Goal: Task Accomplishment & Management: Complete application form

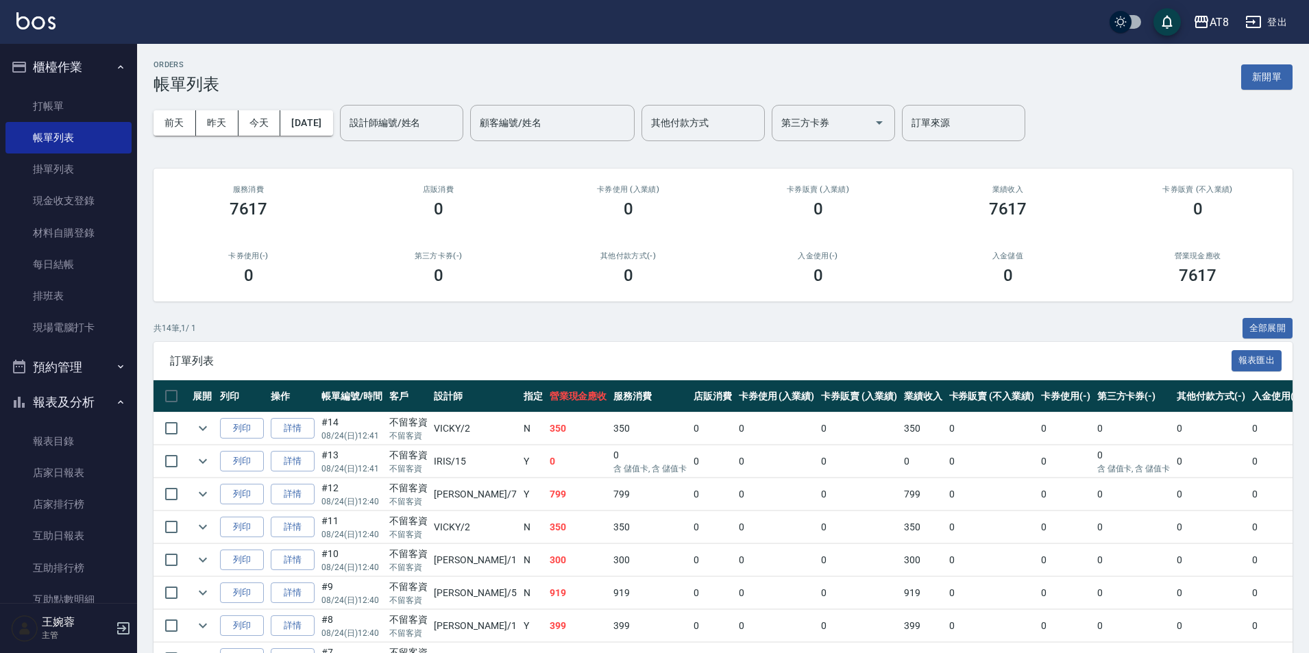
scroll to position [357, 0]
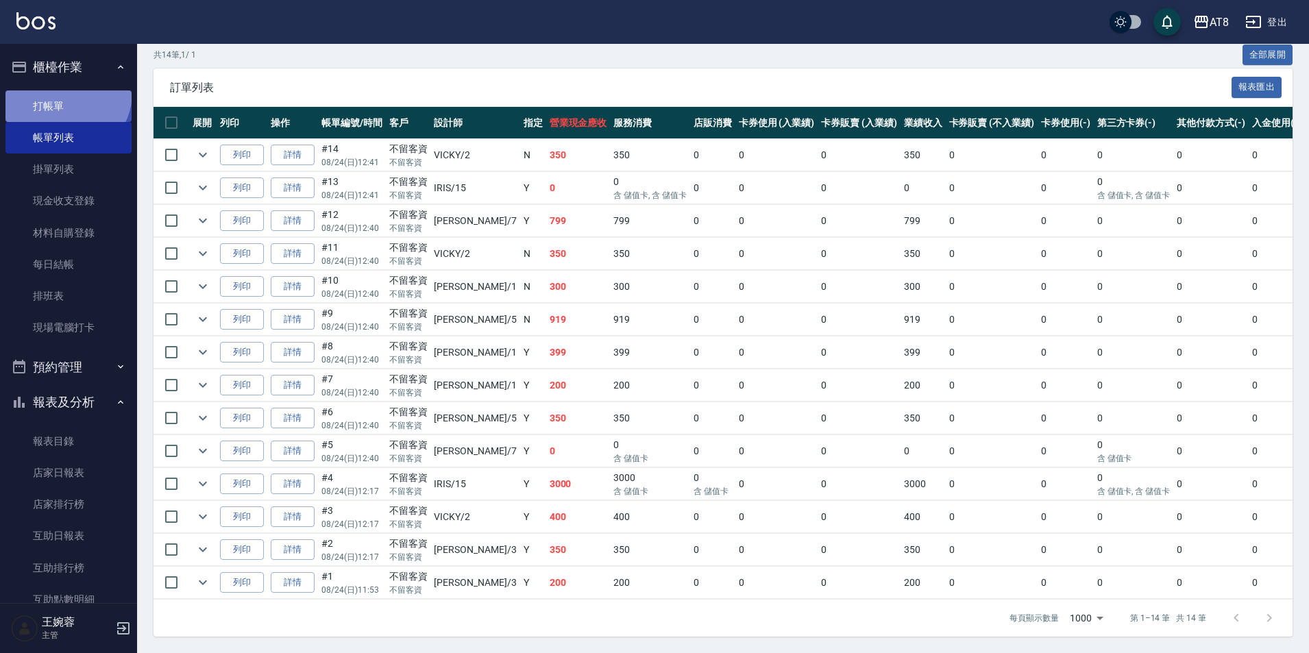
click at [64, 93] on link "打帳單" at bounding box center [68, 106] width 126 height 32
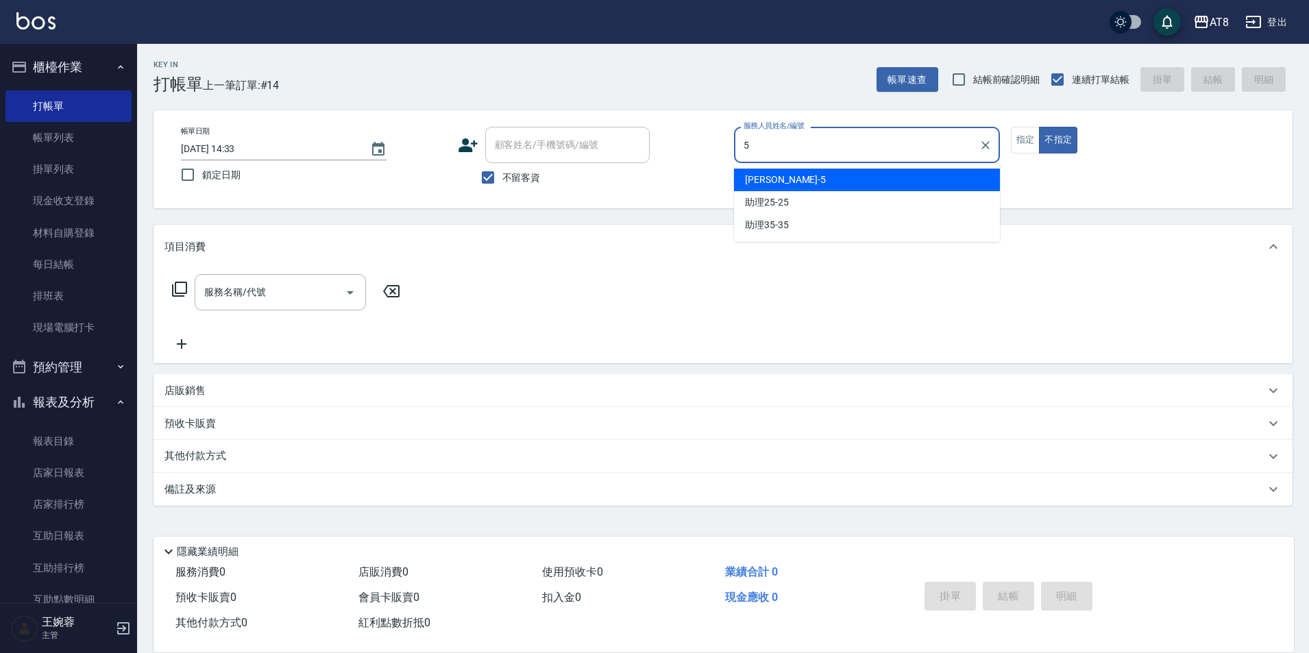
type input "HANK-5"
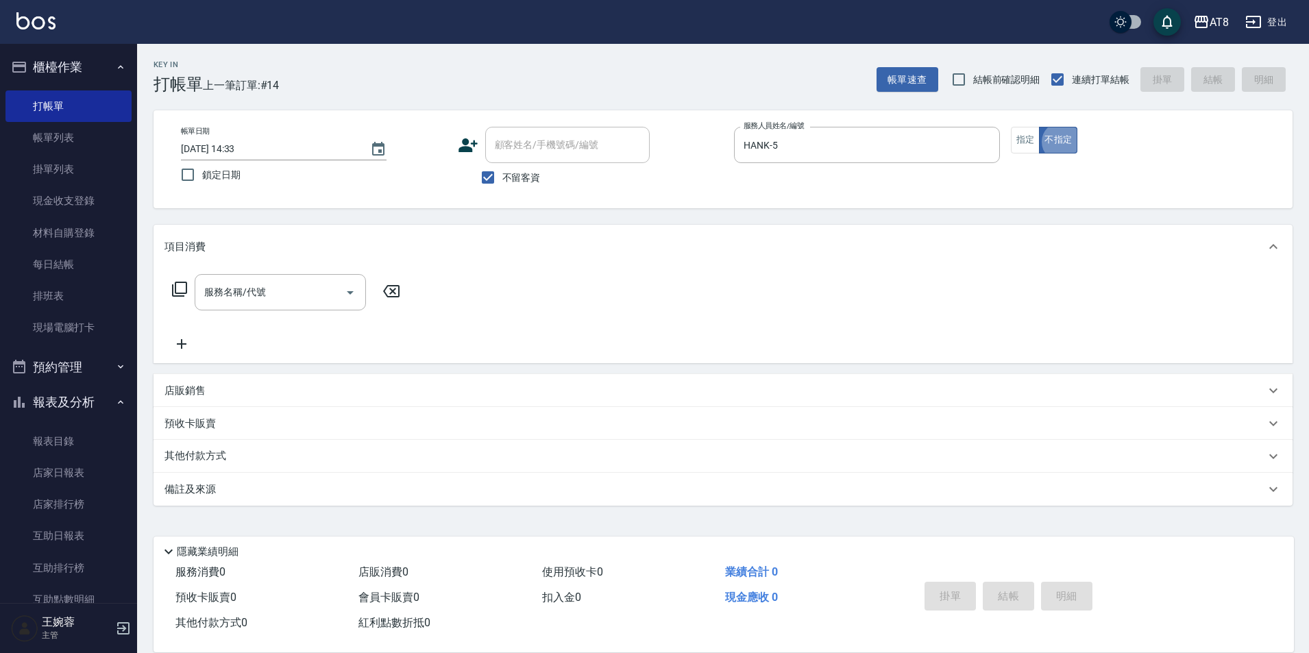
type button "false"
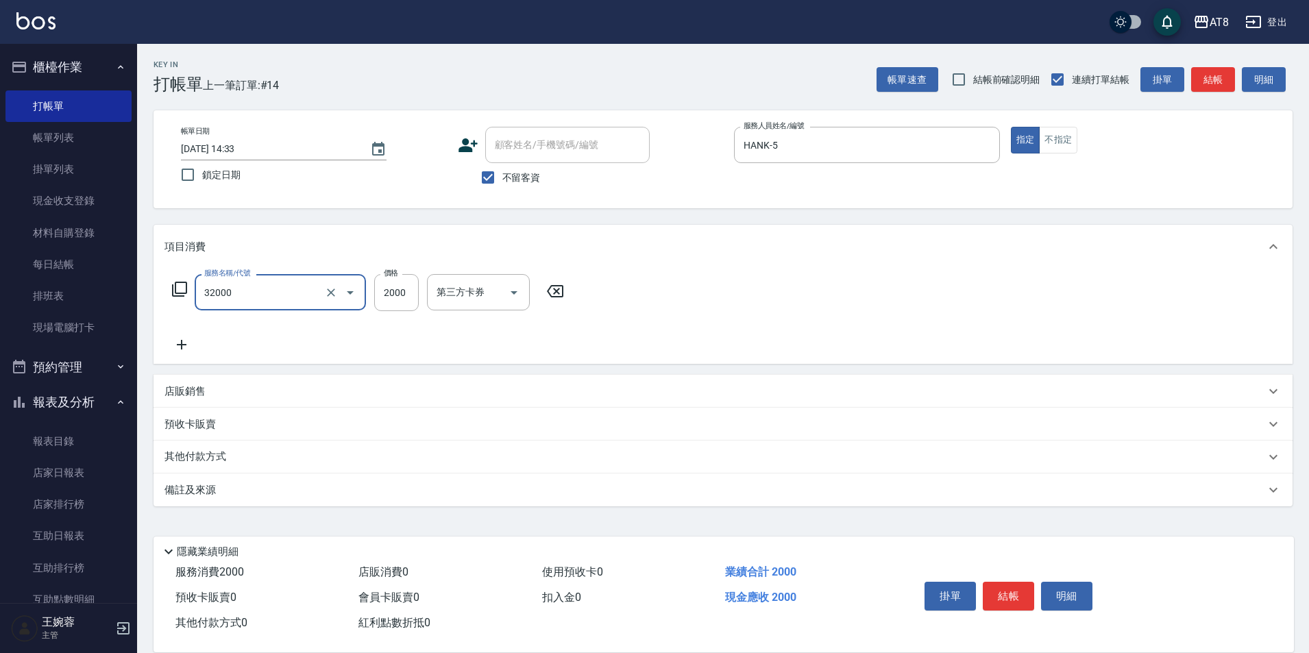
type input "燙髮(32000)"
click at [1025, 582] on button "結帳" at bounding box center [1008, 596] width 51 height 29
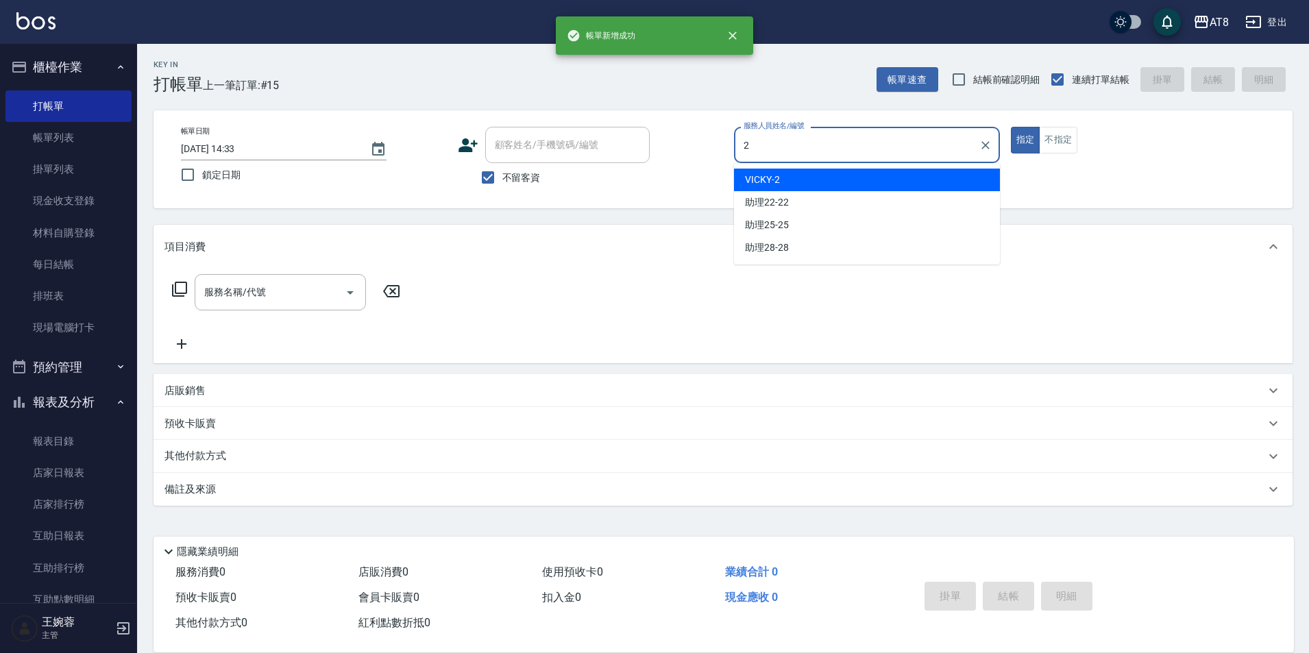
type input "VICKY-2"
type button "true"
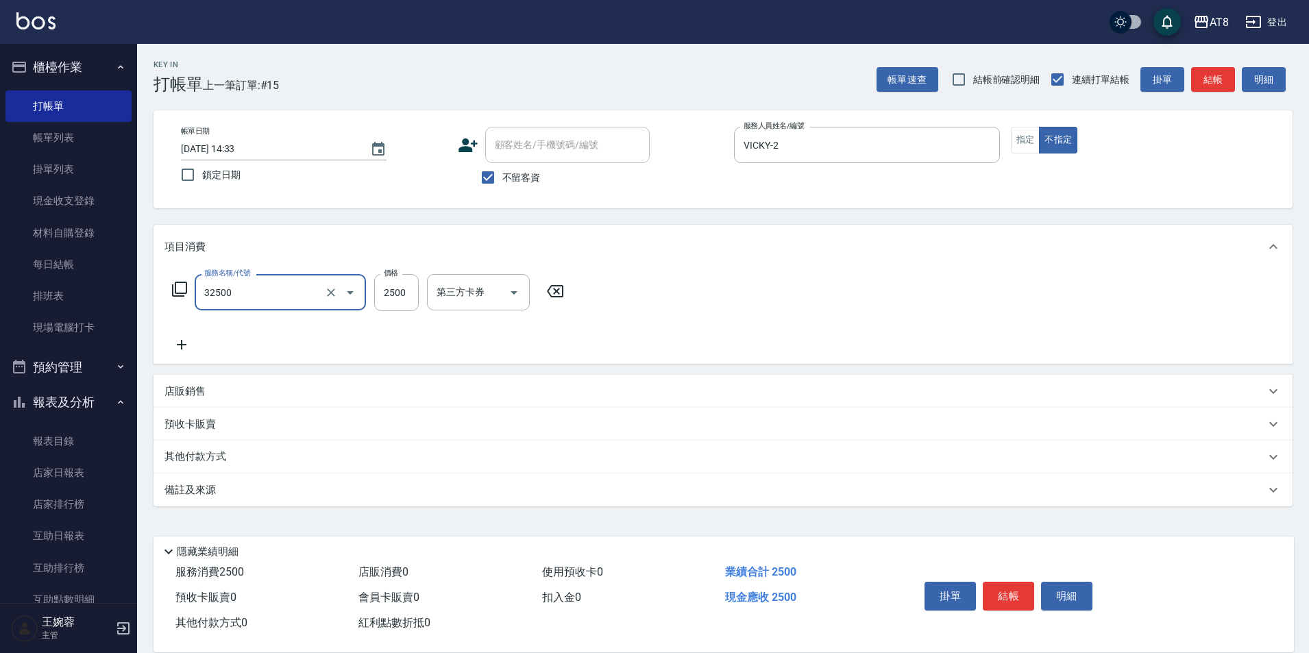
type input "燙髮(32500)"
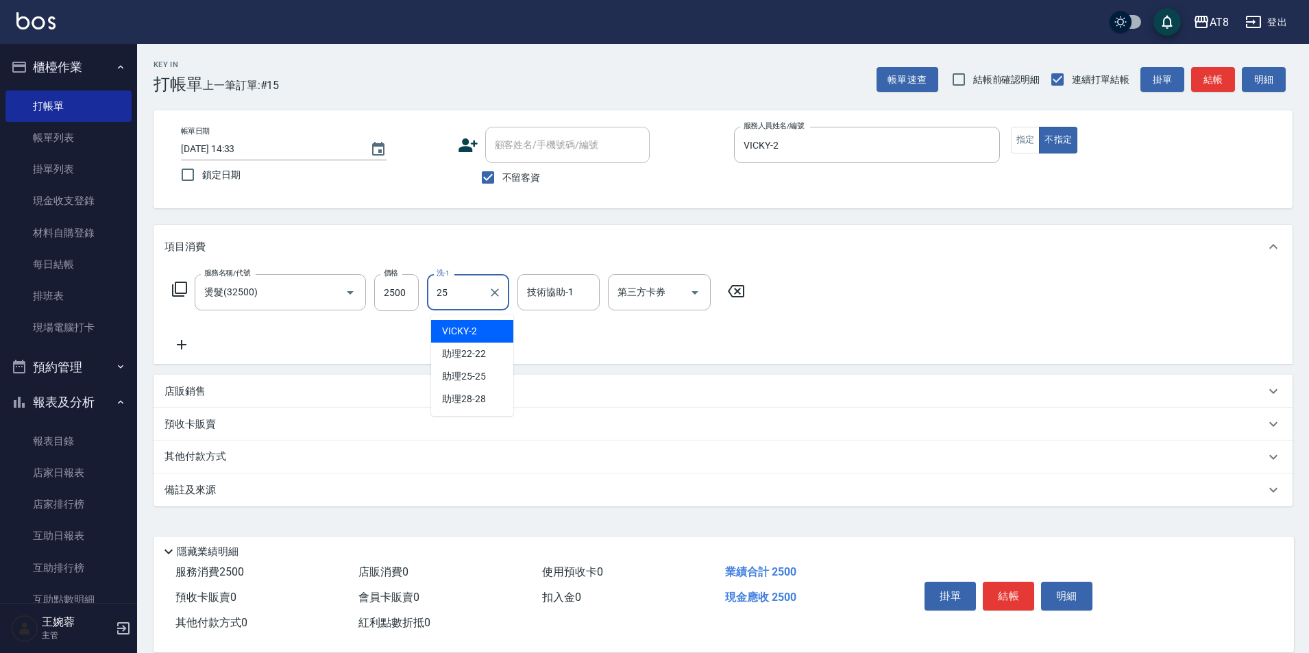
type input "助理25-25"
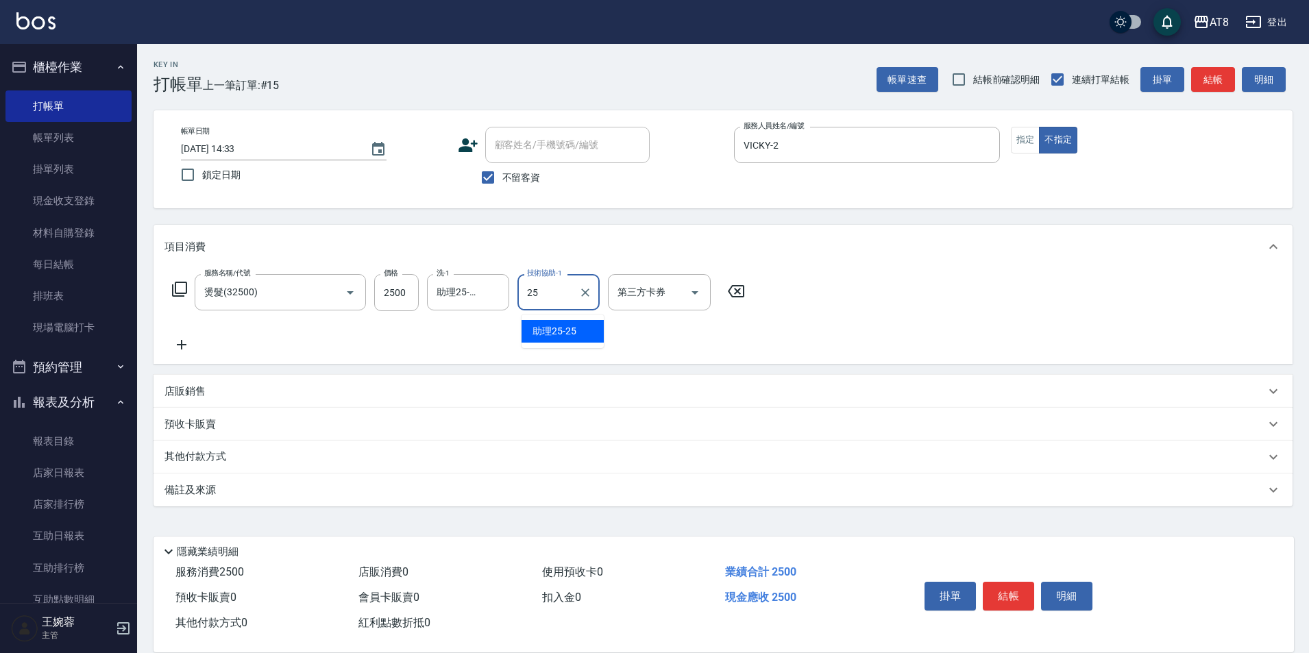
type input "助理25-25"
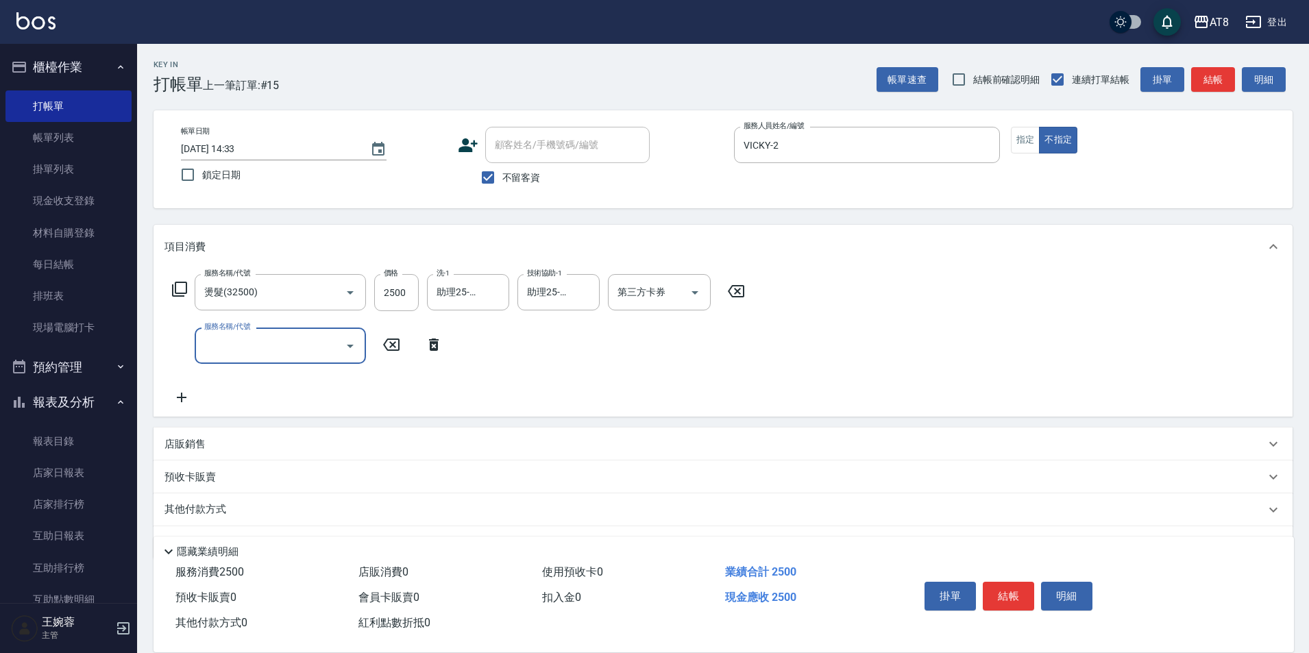
click at [178, 295] on icon at bounding box center [179, 289] width 16 height 16
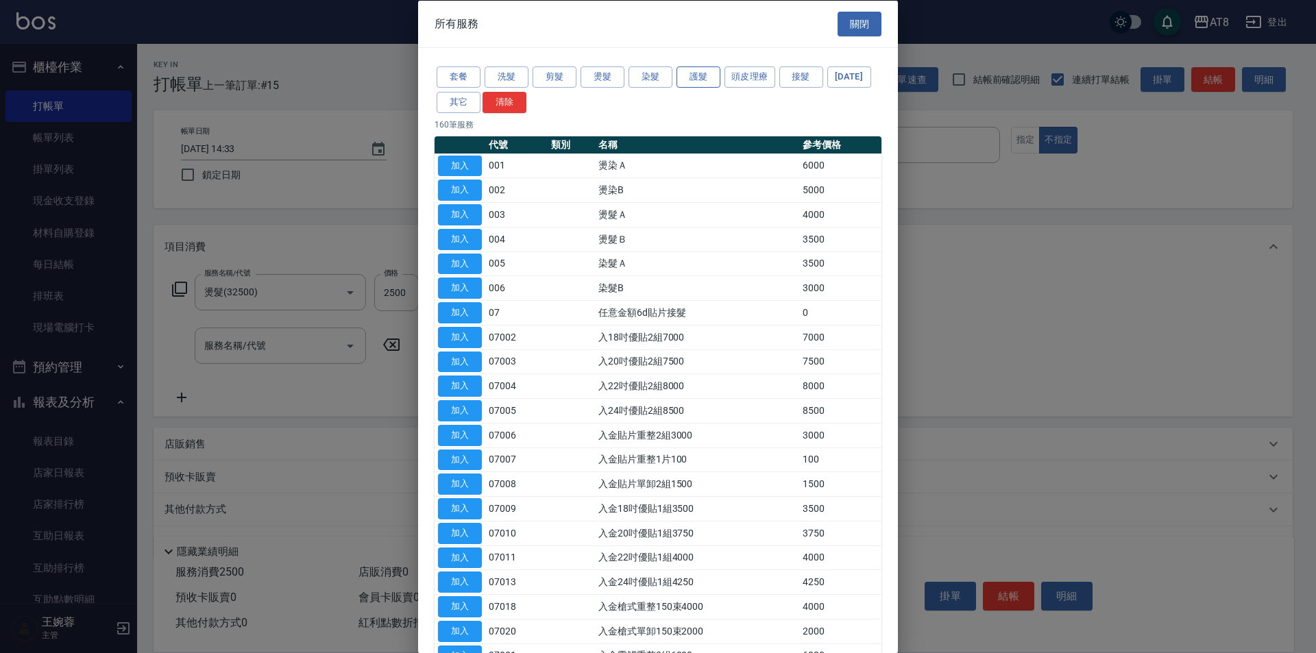
click at [704, 74] on button "護髮" at bounding box center [698, 76] width 44 height 21
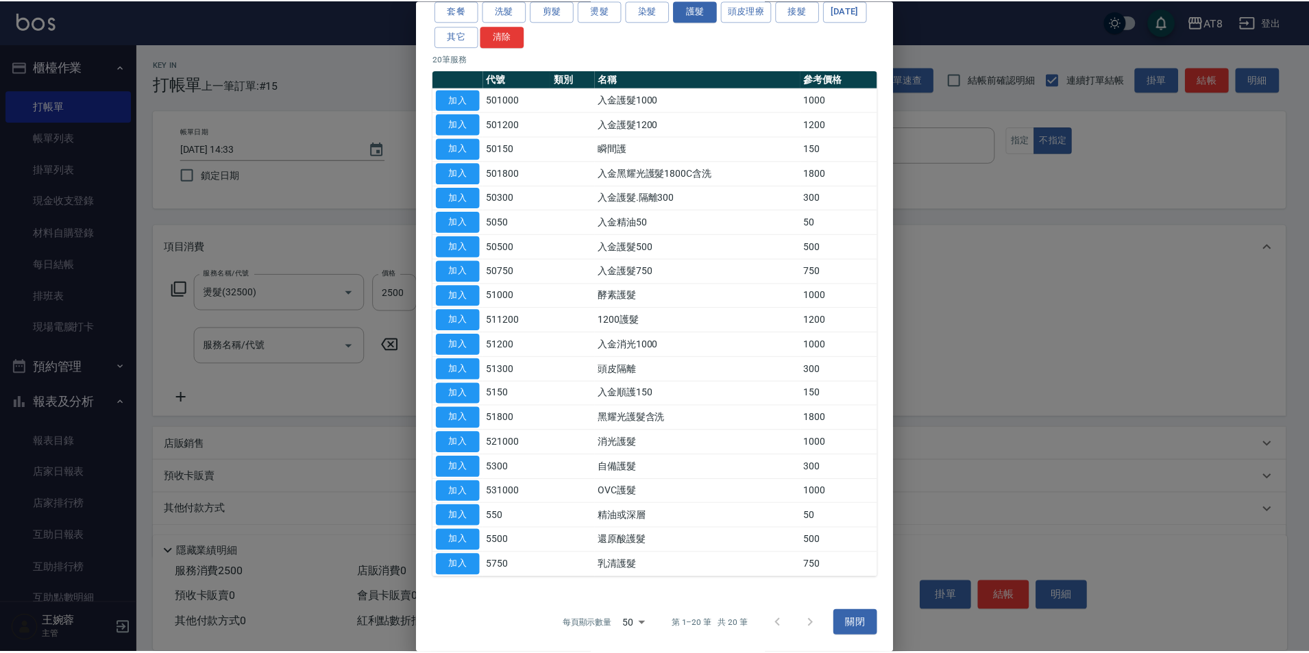
scroll to position [155, 0]
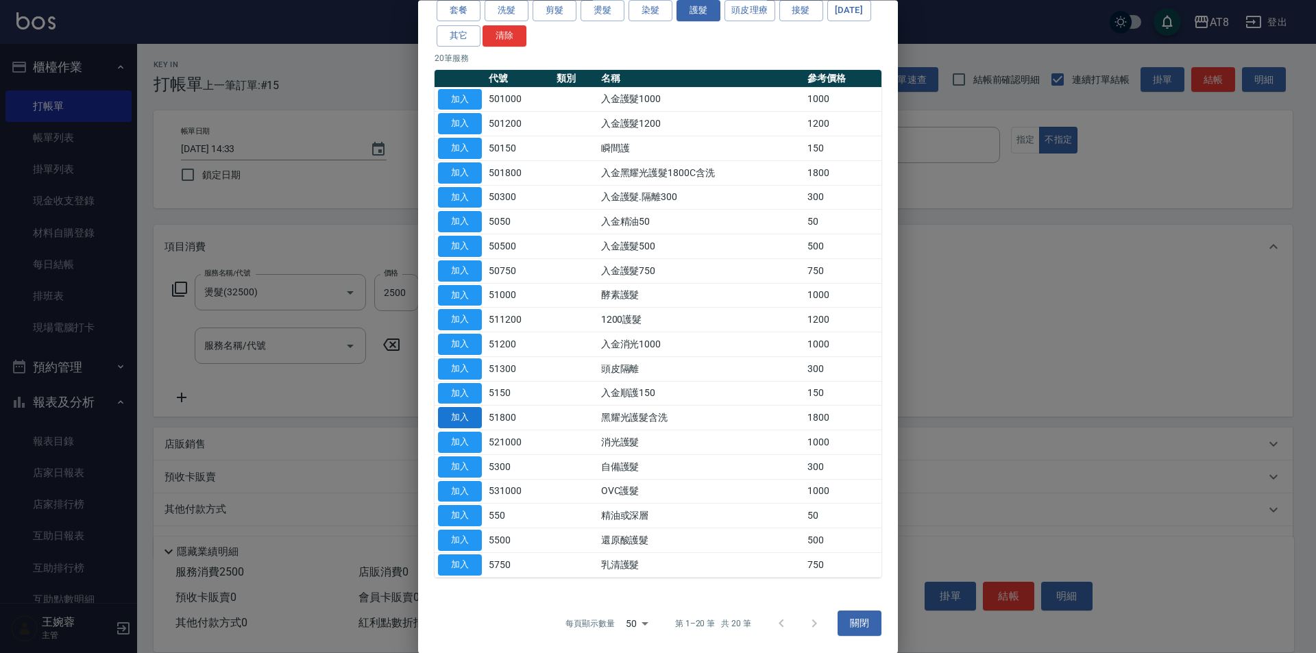
click at [474, 408] on button "加入" at bounding box center [460, 418] width 44 height 21
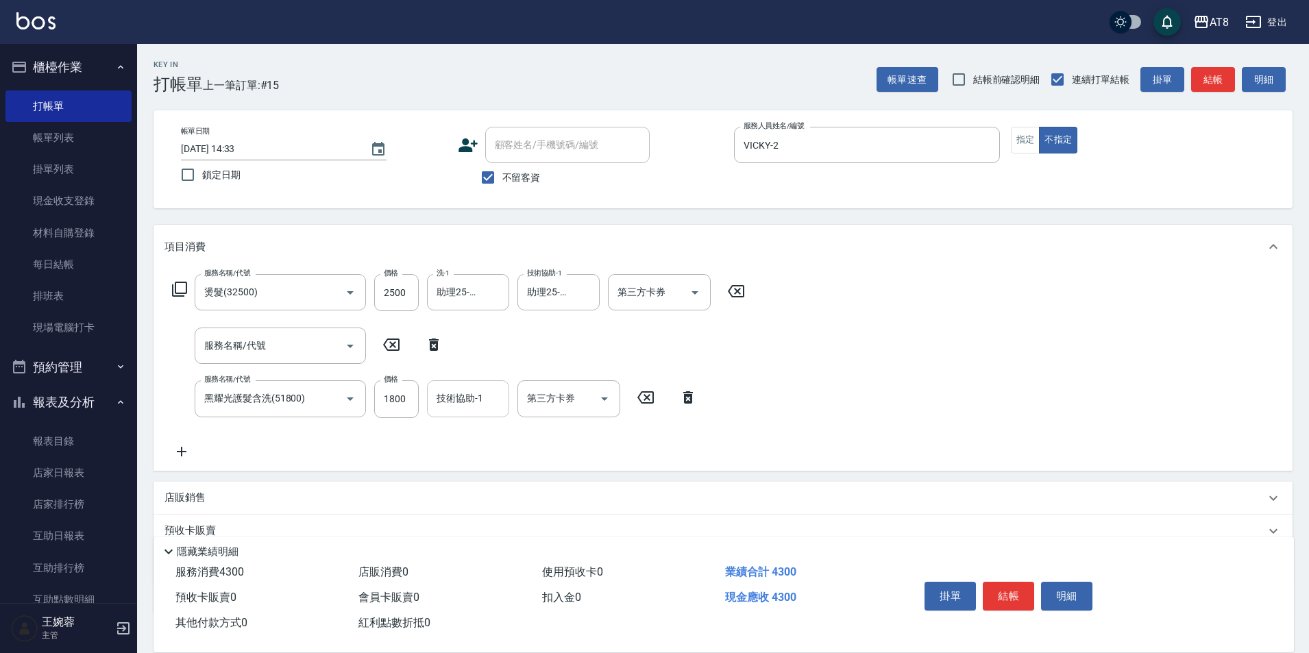
click at [435, 389] on div "技術協助-1" at bounding box center [468, 398] width 82 height 36
type input "助理25-25"
click at [1027, 585] on button "結帳" at bounding box center [1008, 596] width 51 height 29
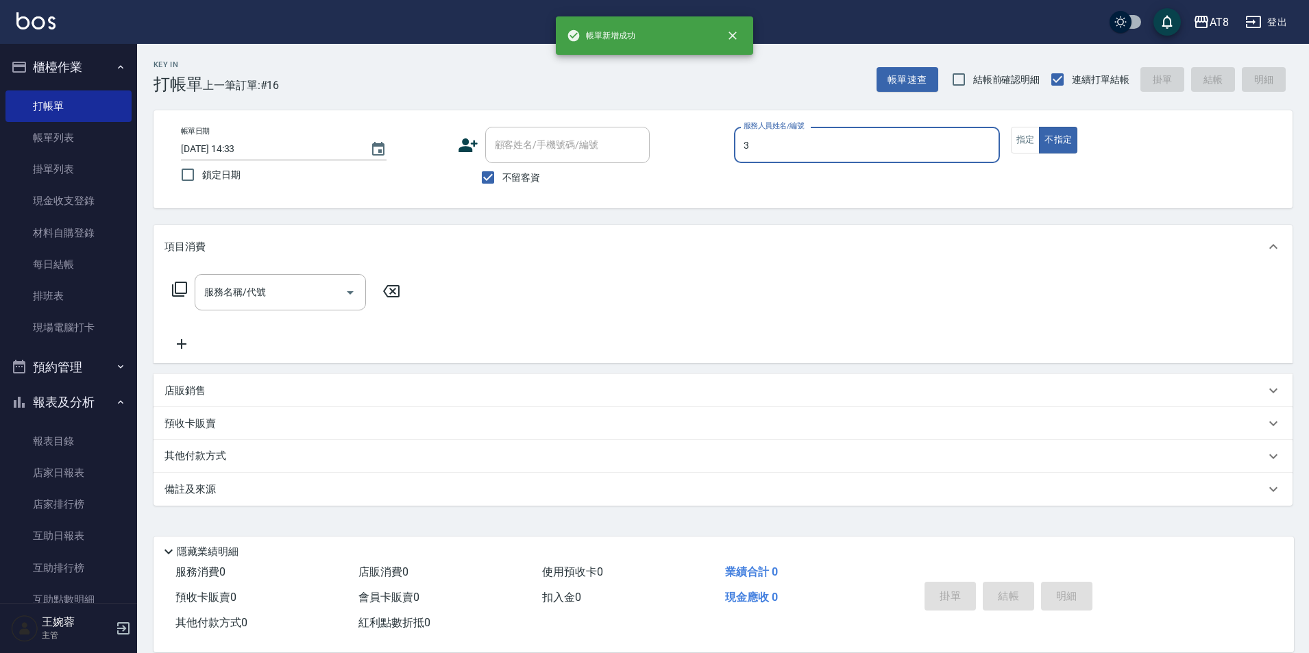
type input "[PERSON_NAME]-3"
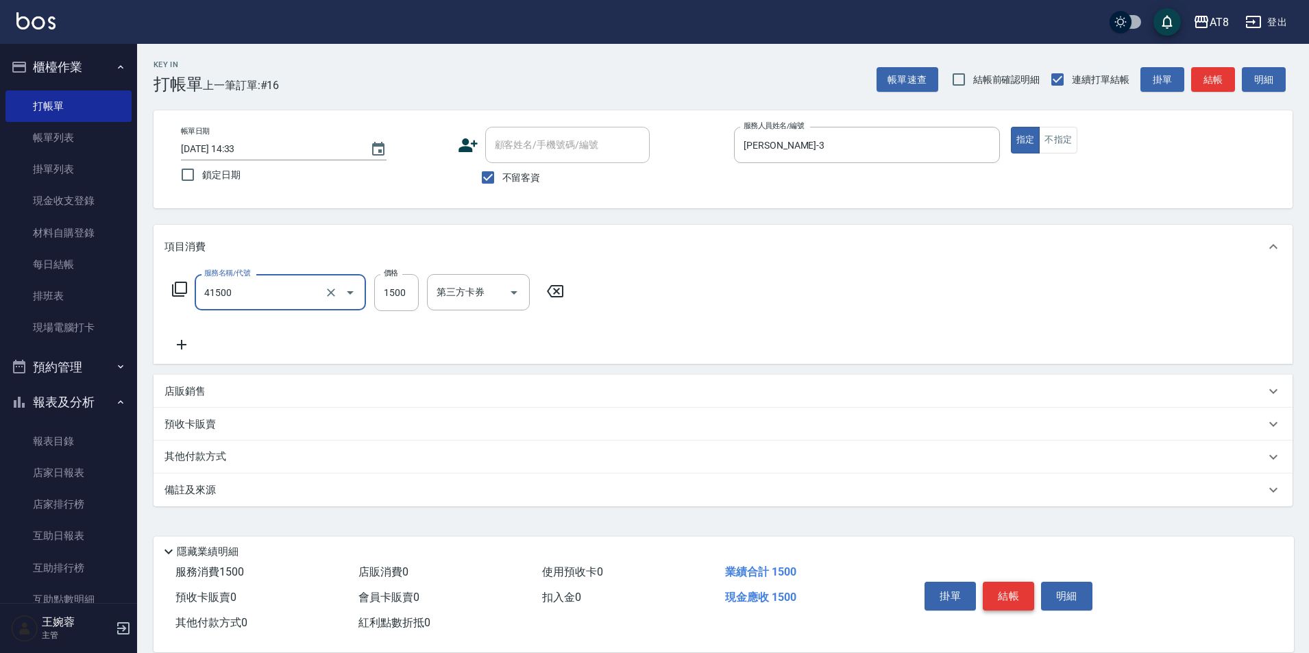
type input "染髮(41500)"
click at [1027, 585] on button "結帳" at bounding box center [1008, 596] width 51 height 29
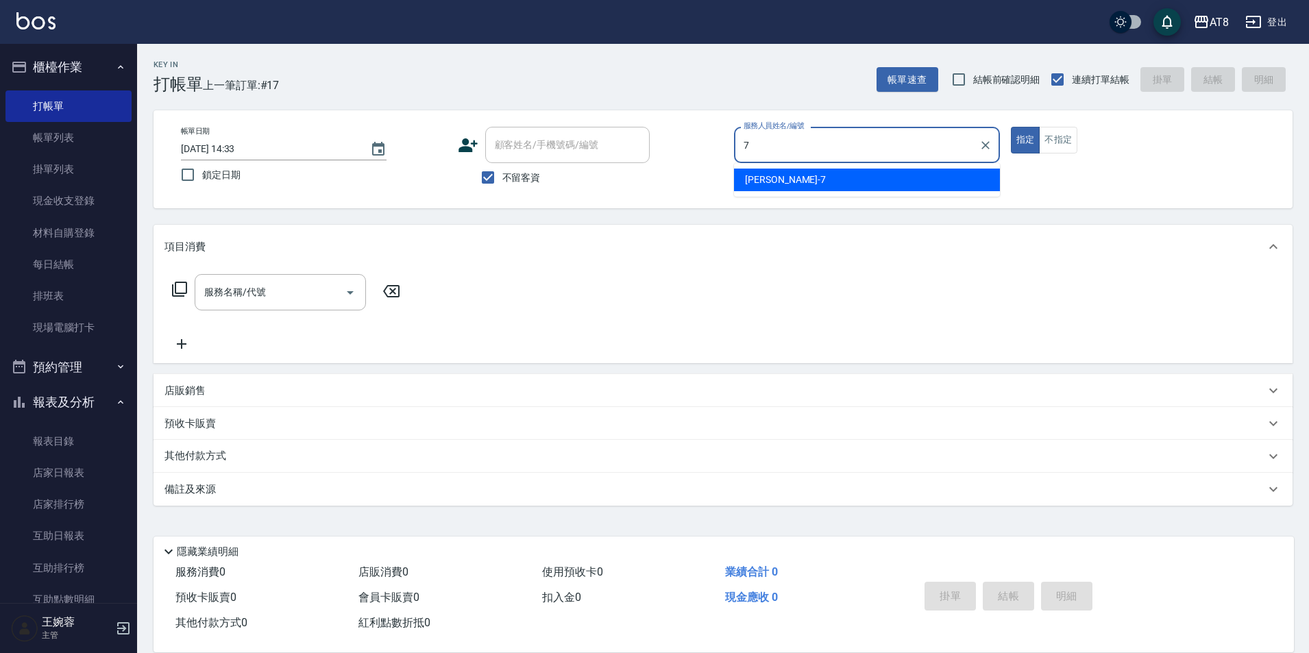
type input "[PERSON_NAME]-7"
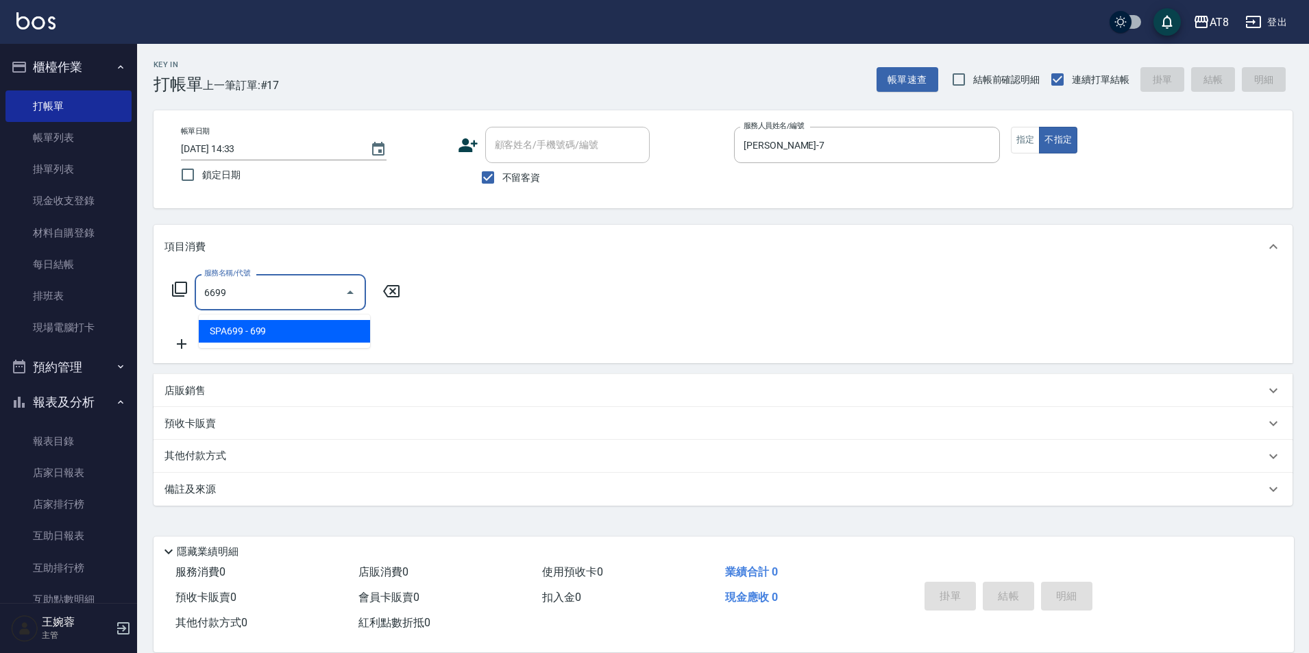
type input "SPA699(6699)"
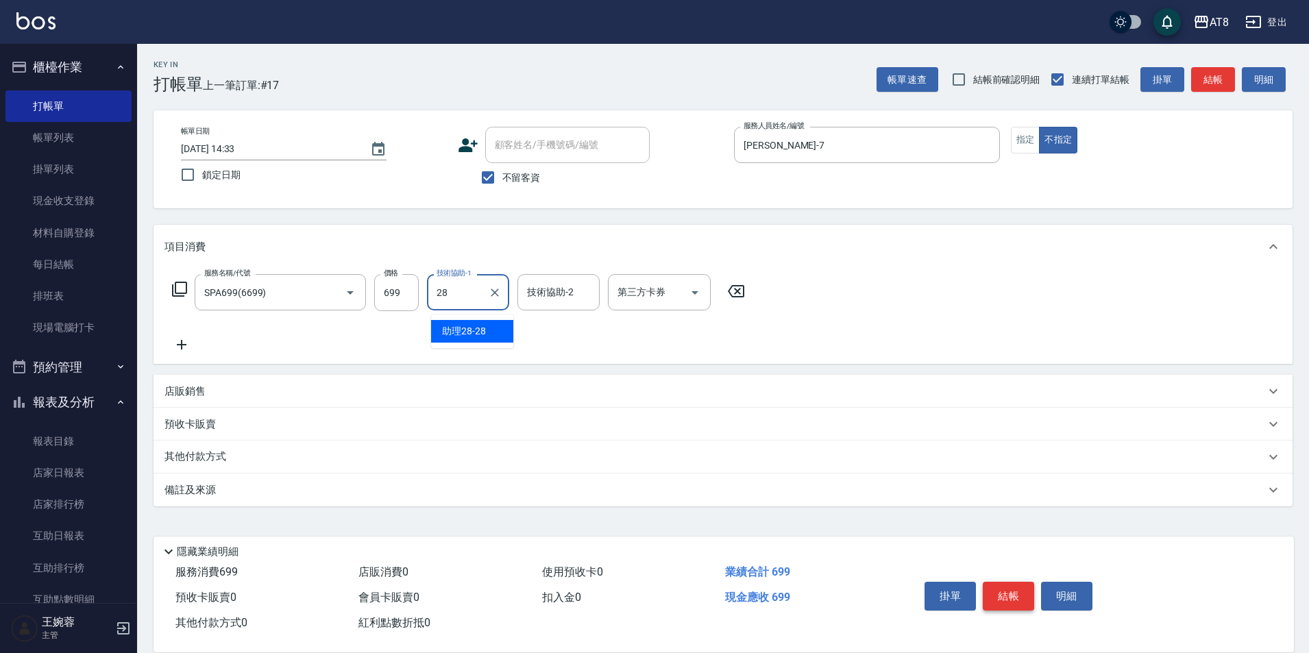
type input "助理28-28"
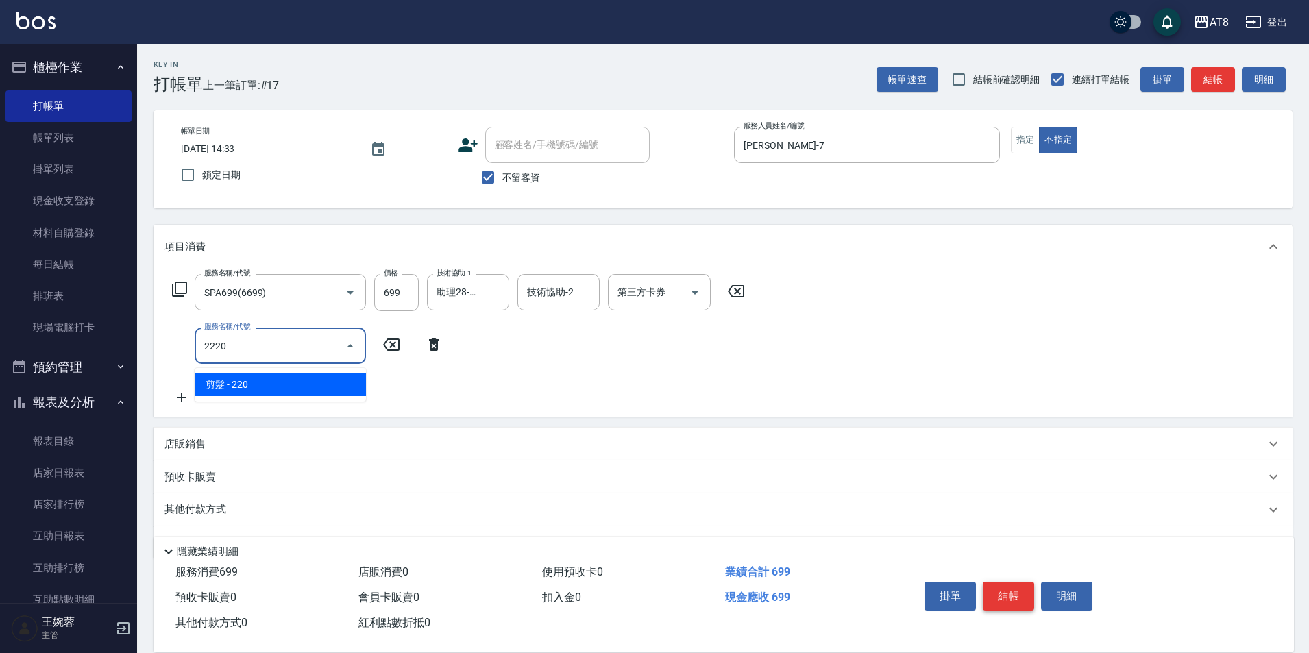
type input "剪髮(2220)"
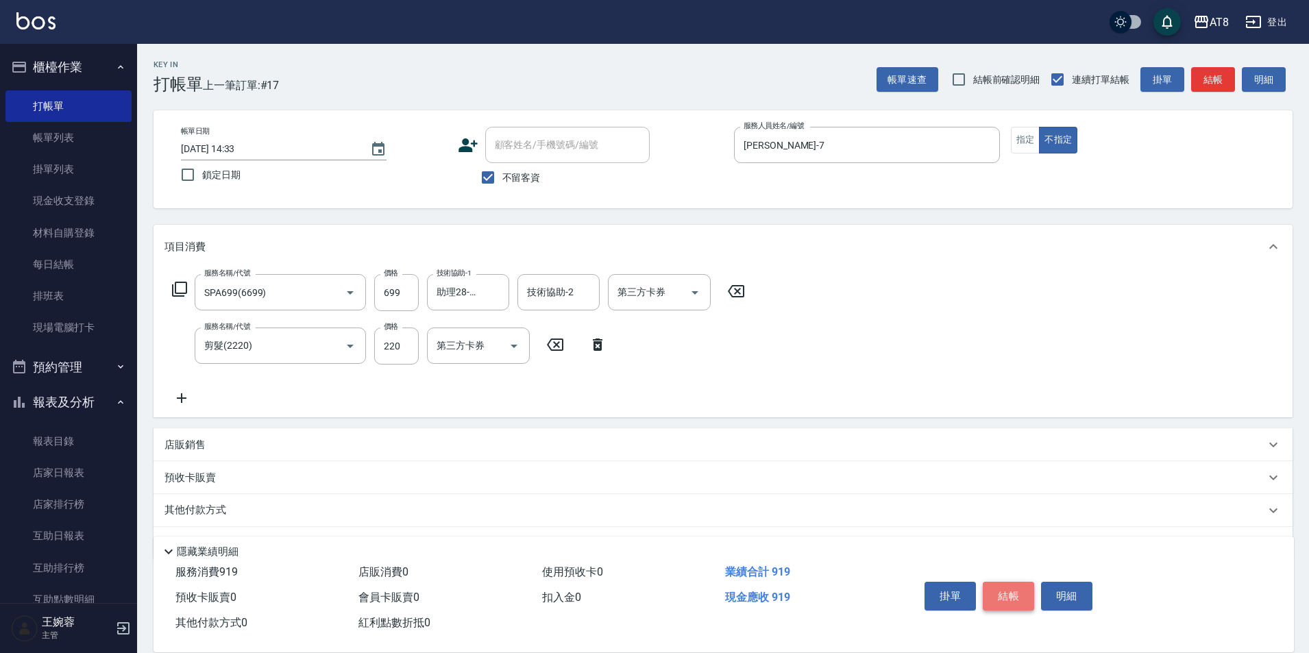
click at [1027, 585] on button "結帳" at bounding box center [1008, 596] width 51 height 29
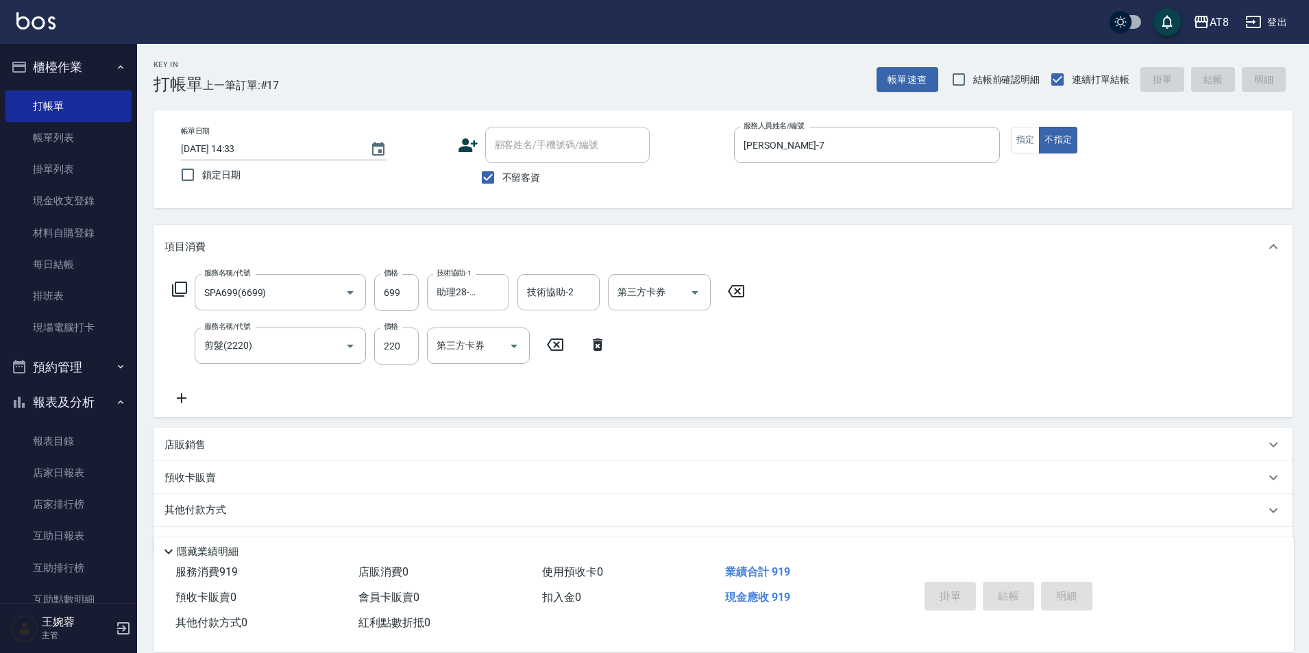
type input "[DATE] 14:34"
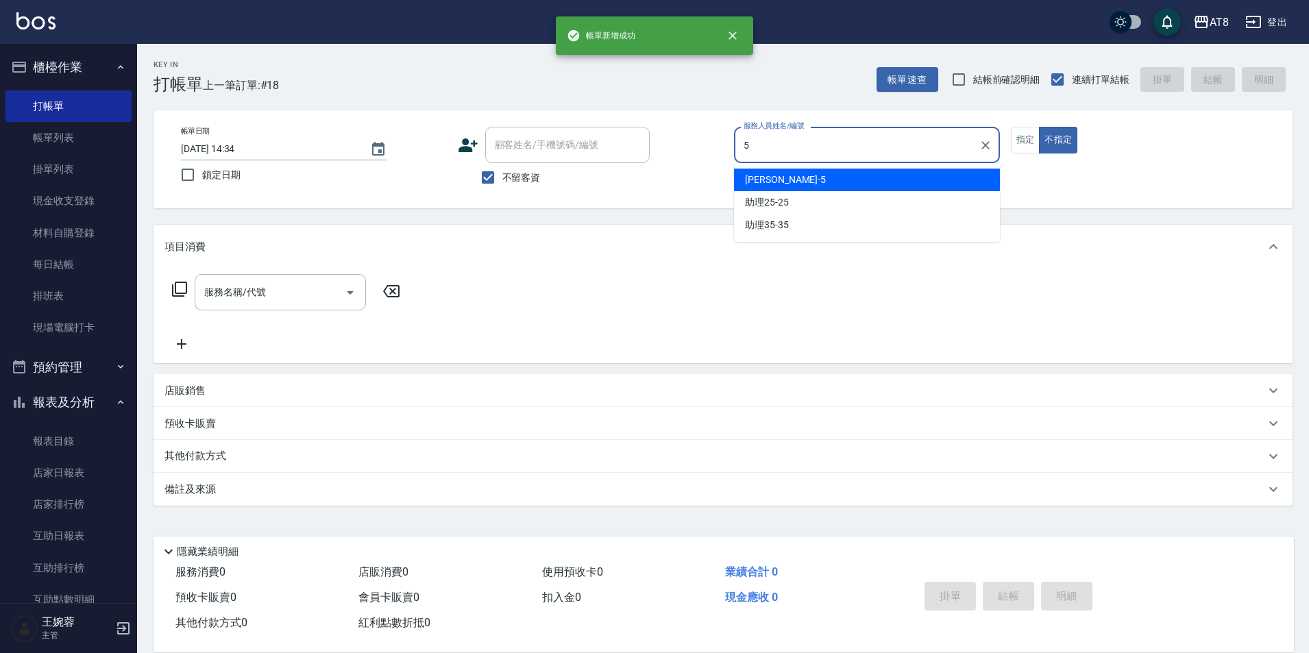
type input "HANK-5"
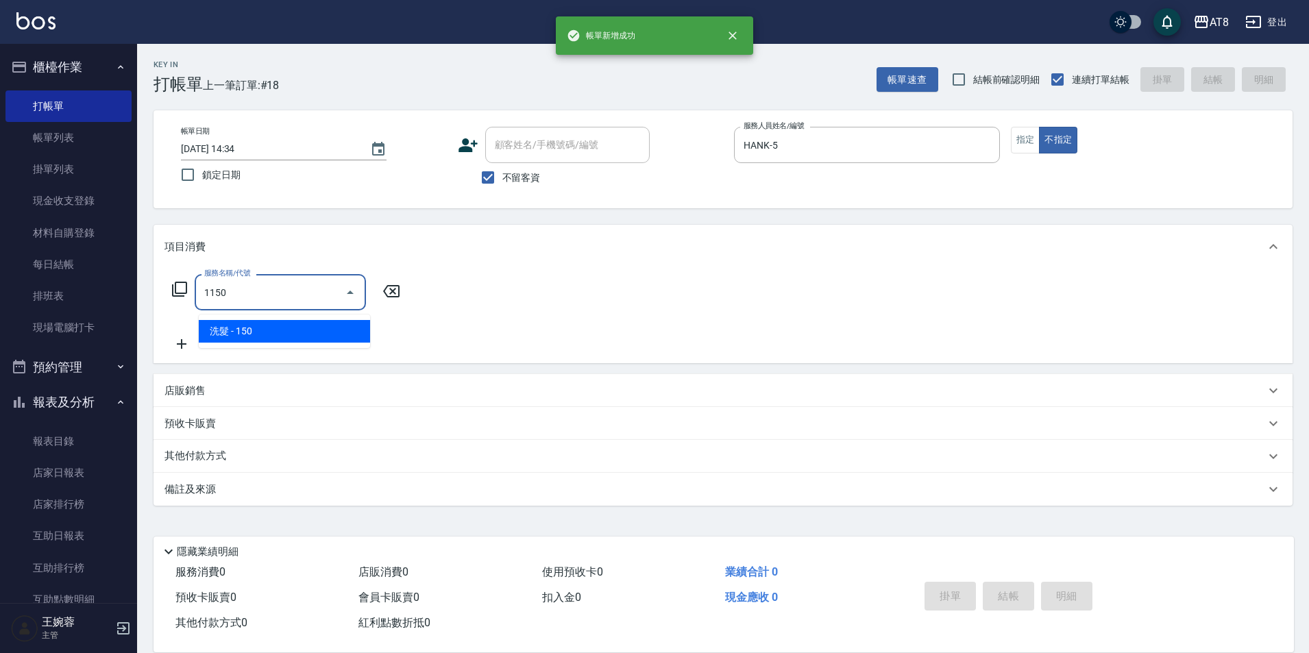
type input "洗髮(1150)"
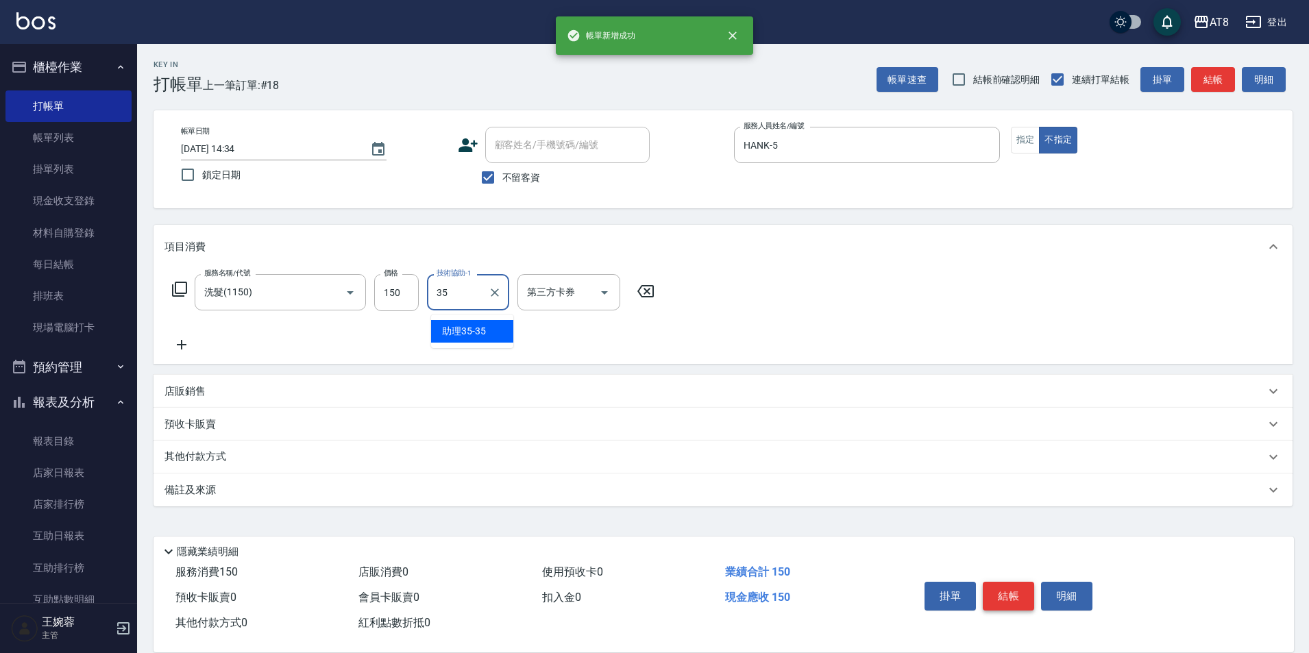
type input "助理35-35"
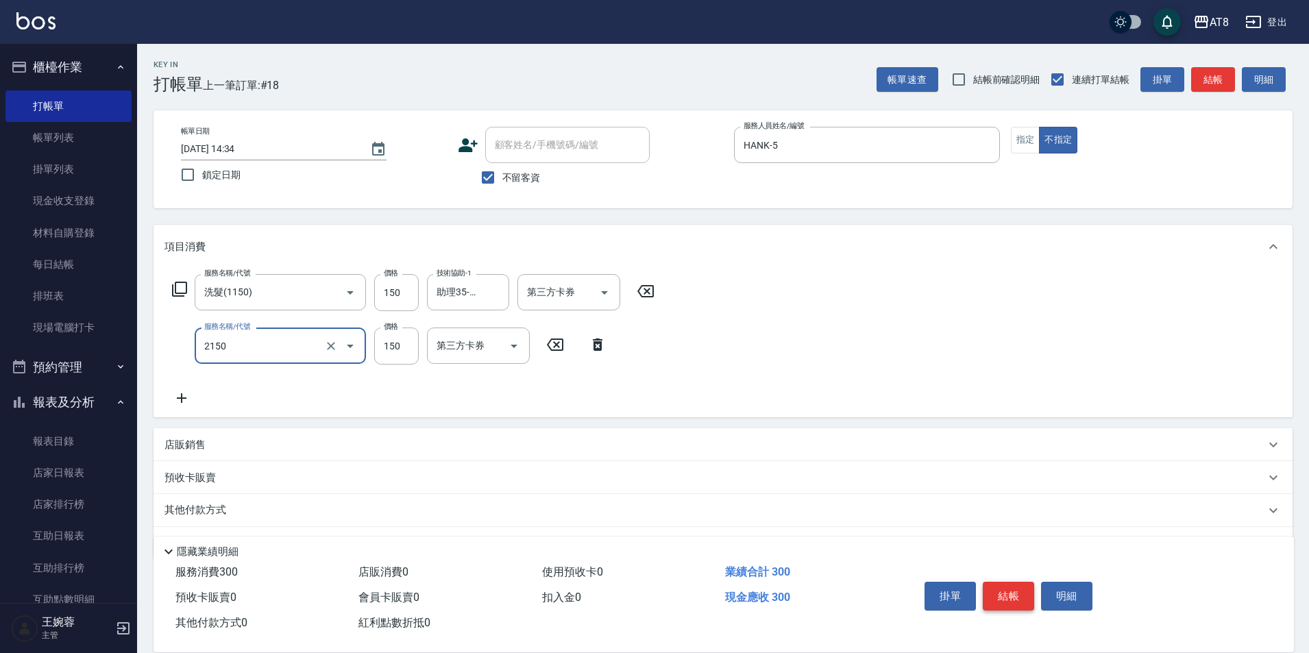
type input "剪髮(2150)"
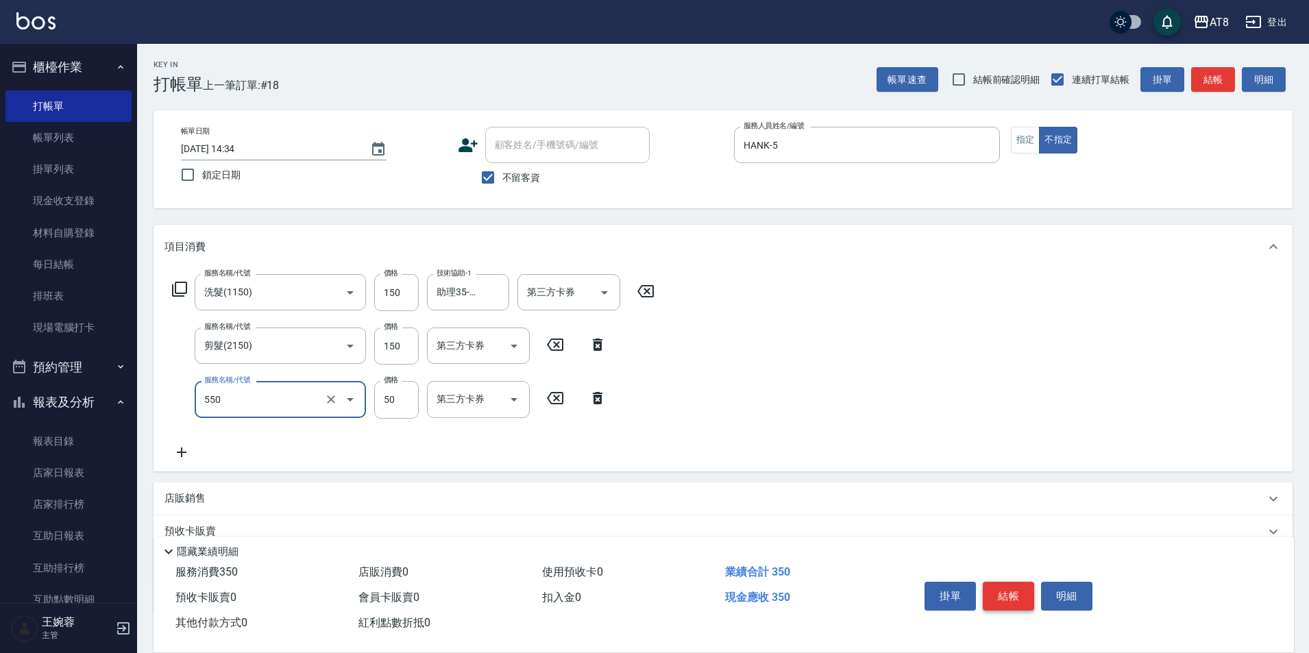
type input "精油或深層(550)"
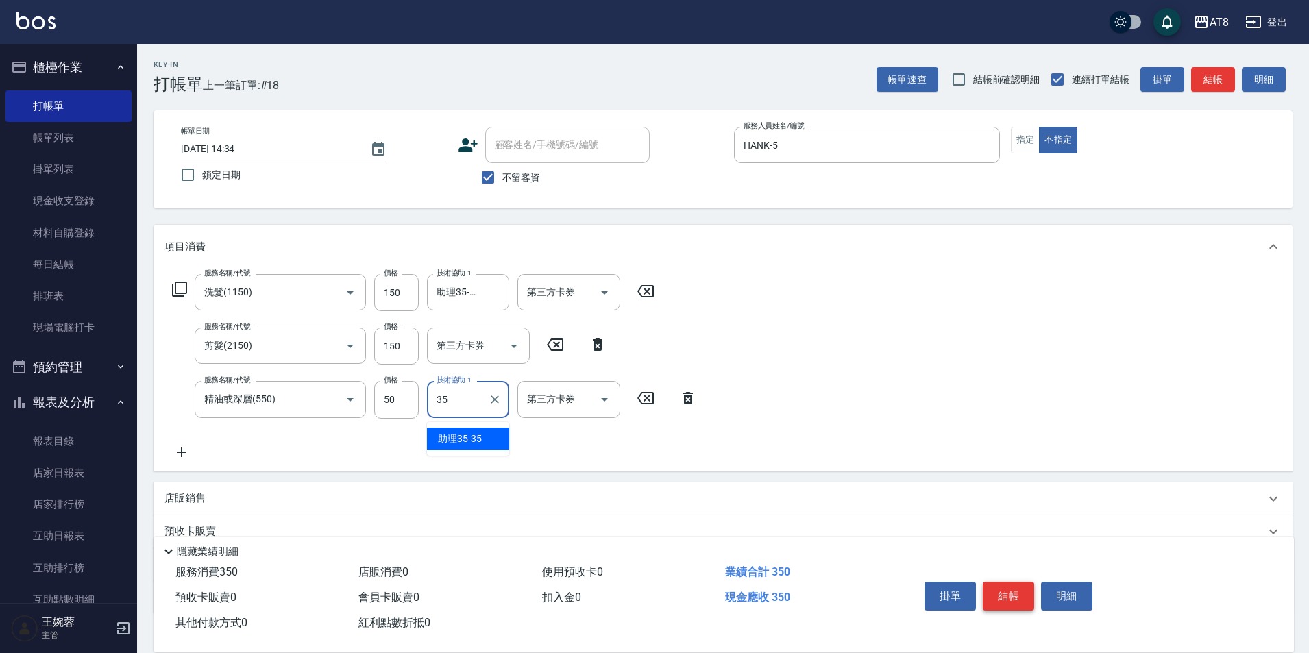
type input "助理35-35"
click at [1027, 585] on button "結帳" at bounding box center [1008, 596] width 51 height 29
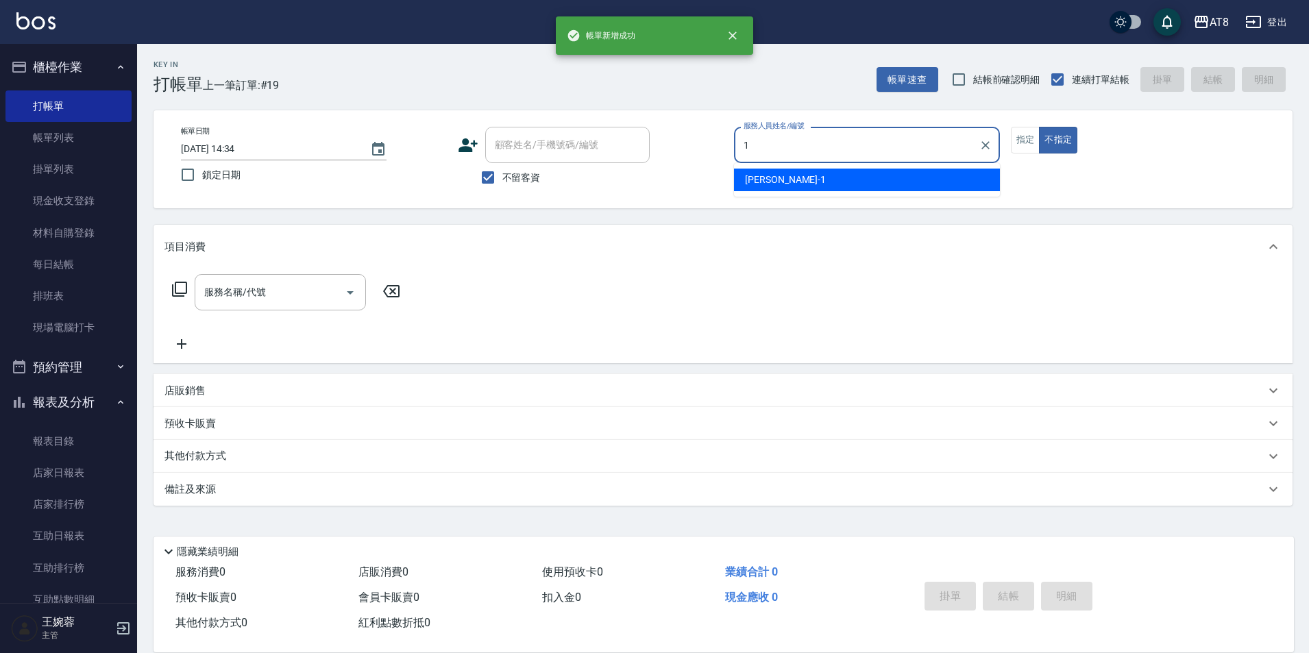
type input "YUKI-1"
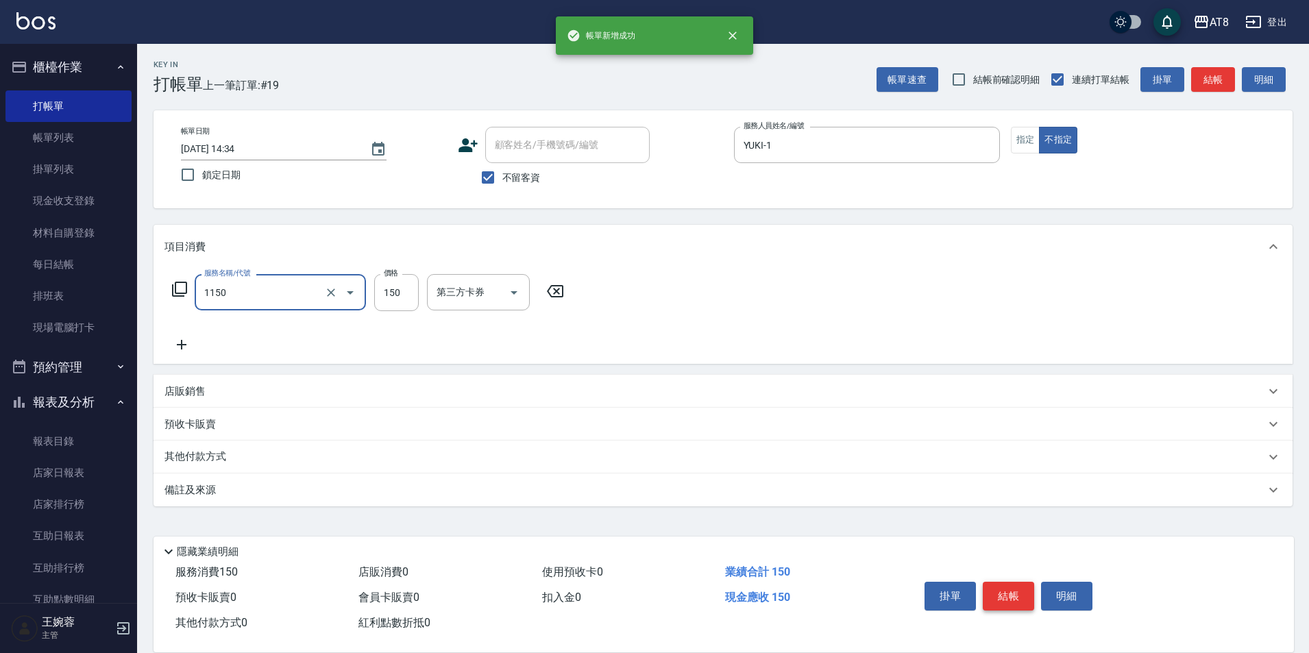
type input "洗髮(1150)"
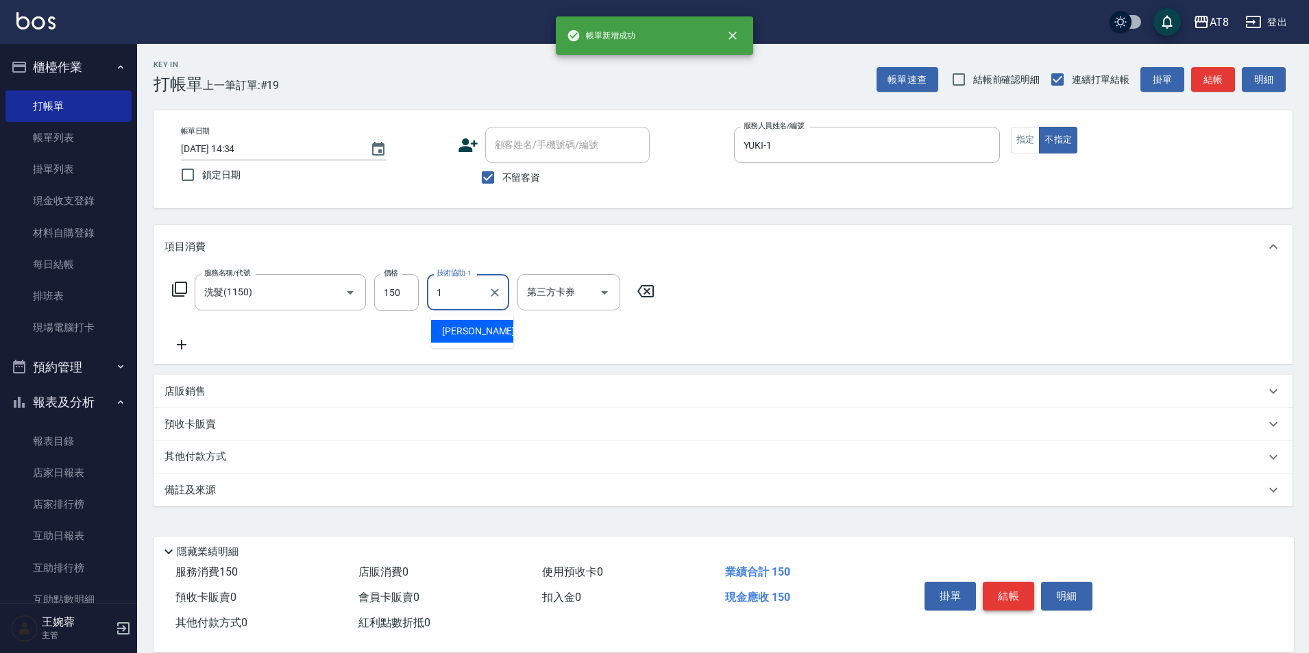
type input "YUKI-1"
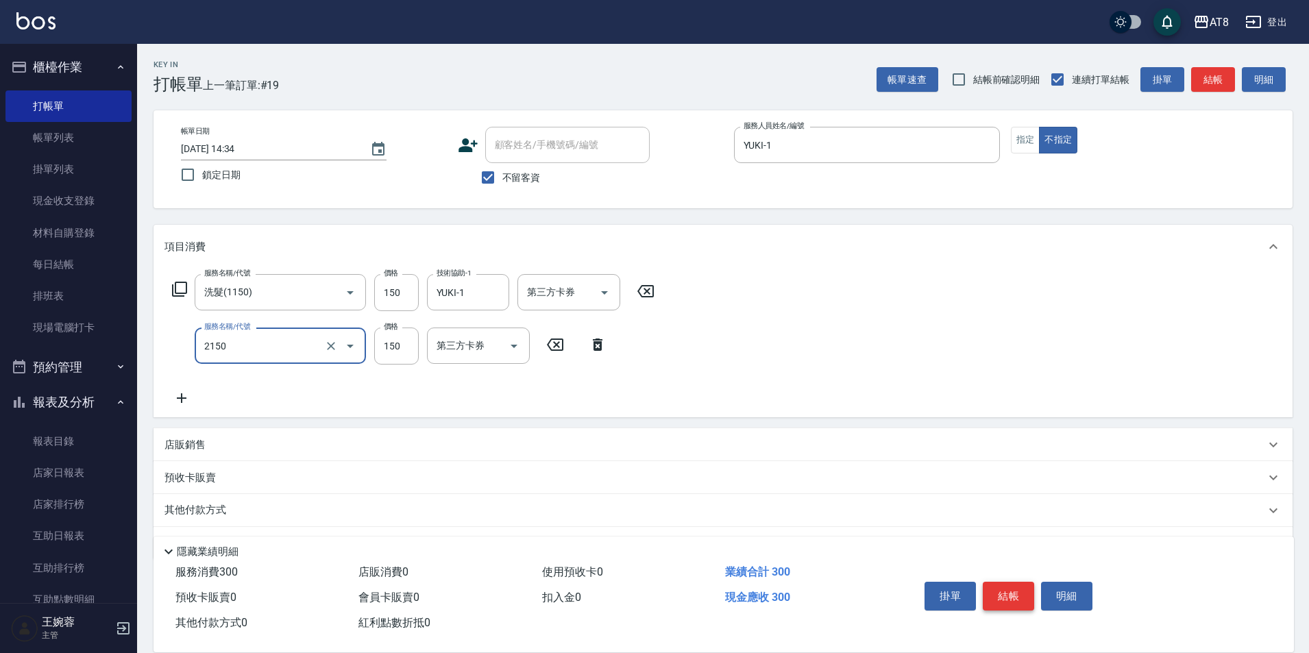
type input "剪髮(2150)"
click at [1027, 585] on button "結帳" at bounding box center [1008, 596] width 51 height 29
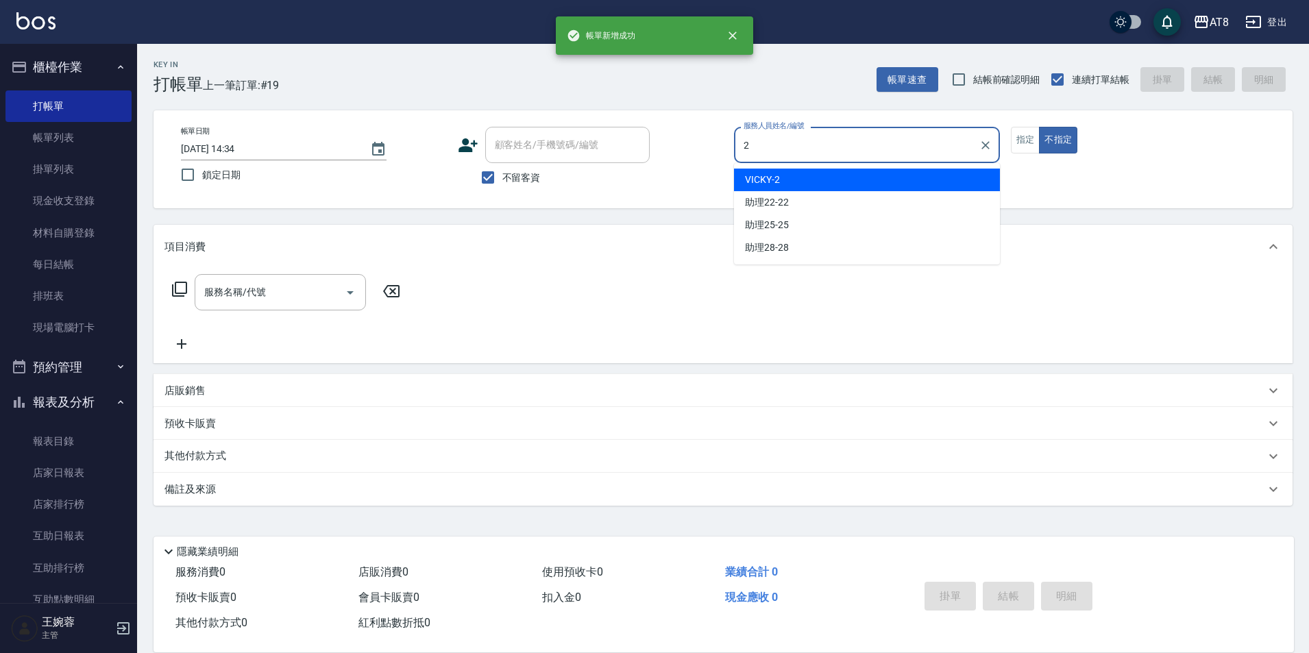
type input "VICKY-2"
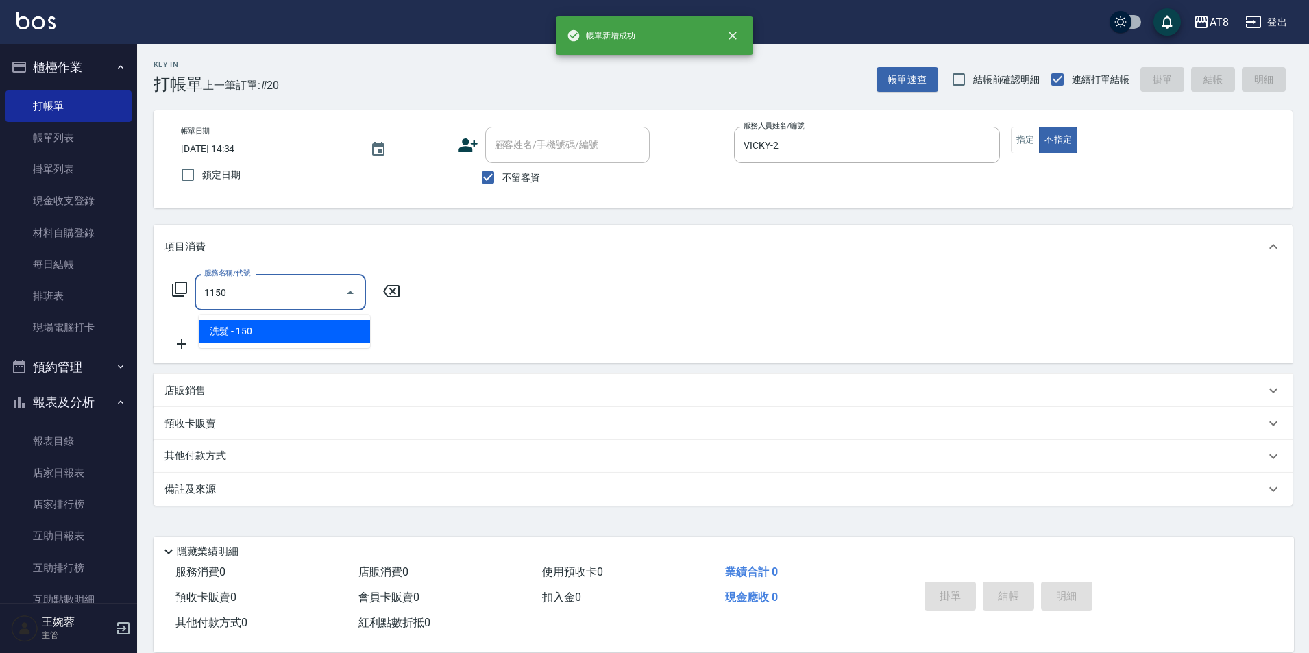
type input "洗髮(1150)"
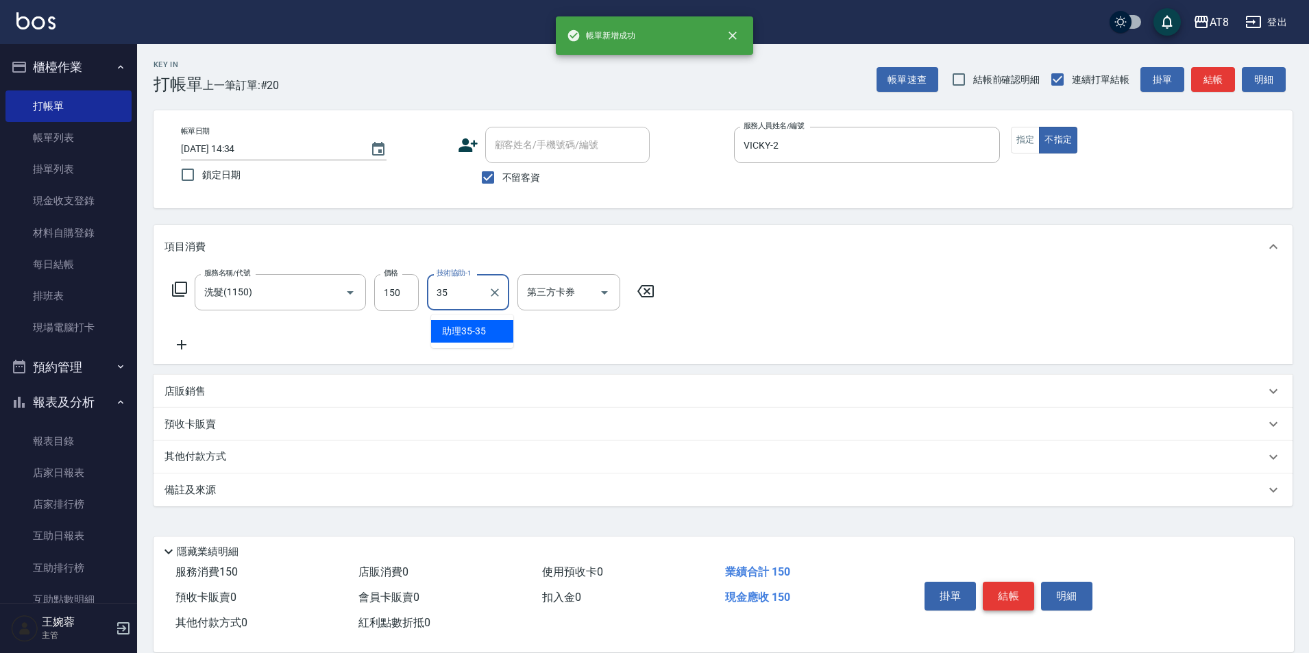
type input "助理35-35"
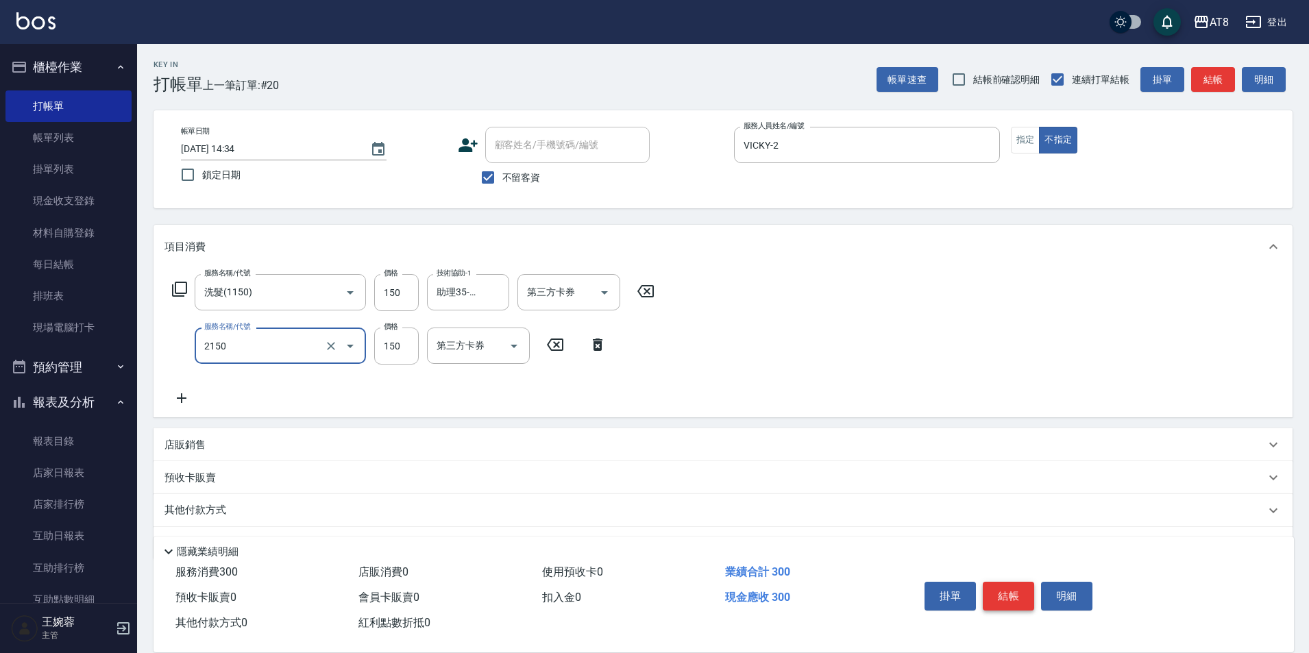
type input "剪髮(2150)"
click at [1027, 585] on button "結帳" at bounding box center [1008, 596] width 51 height 29
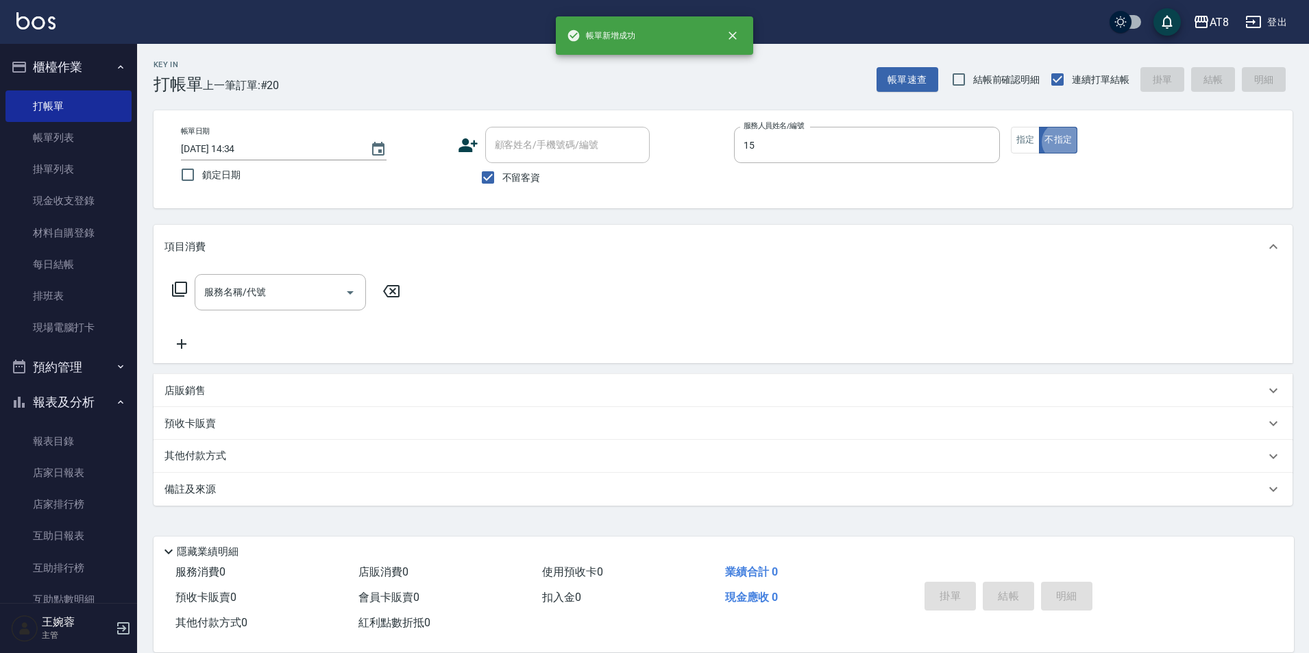
type input "IRIS-15"
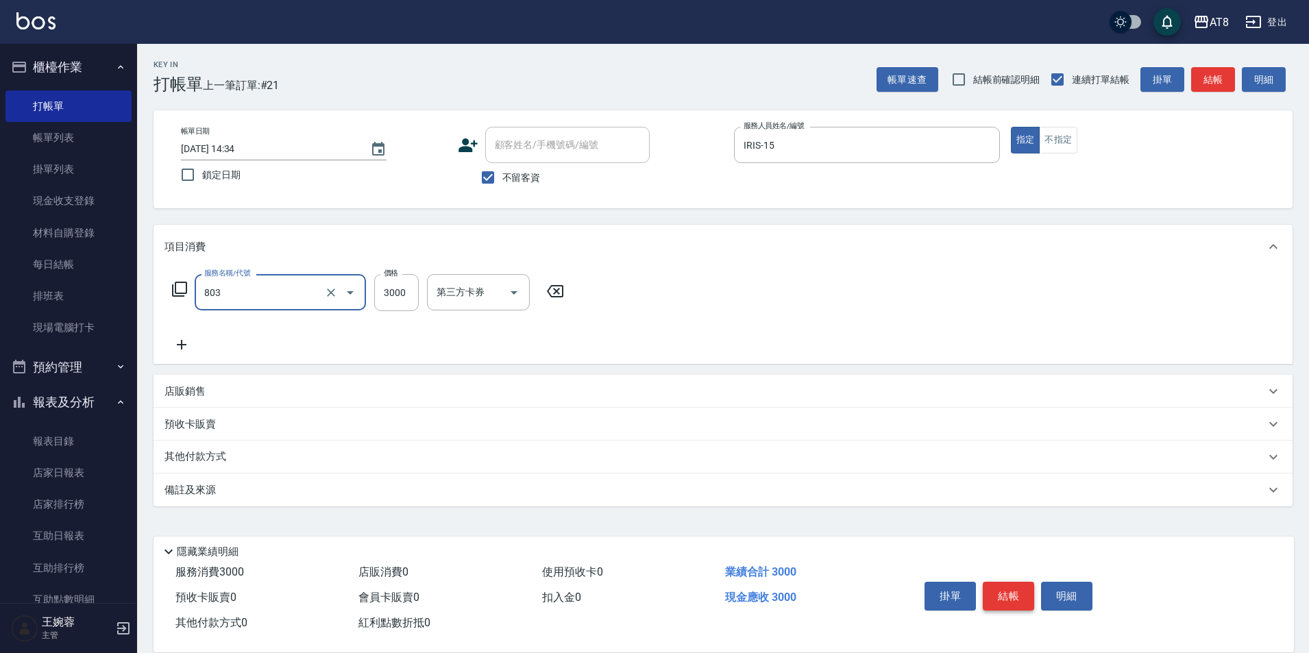
type input "頂級豪華3(803)"
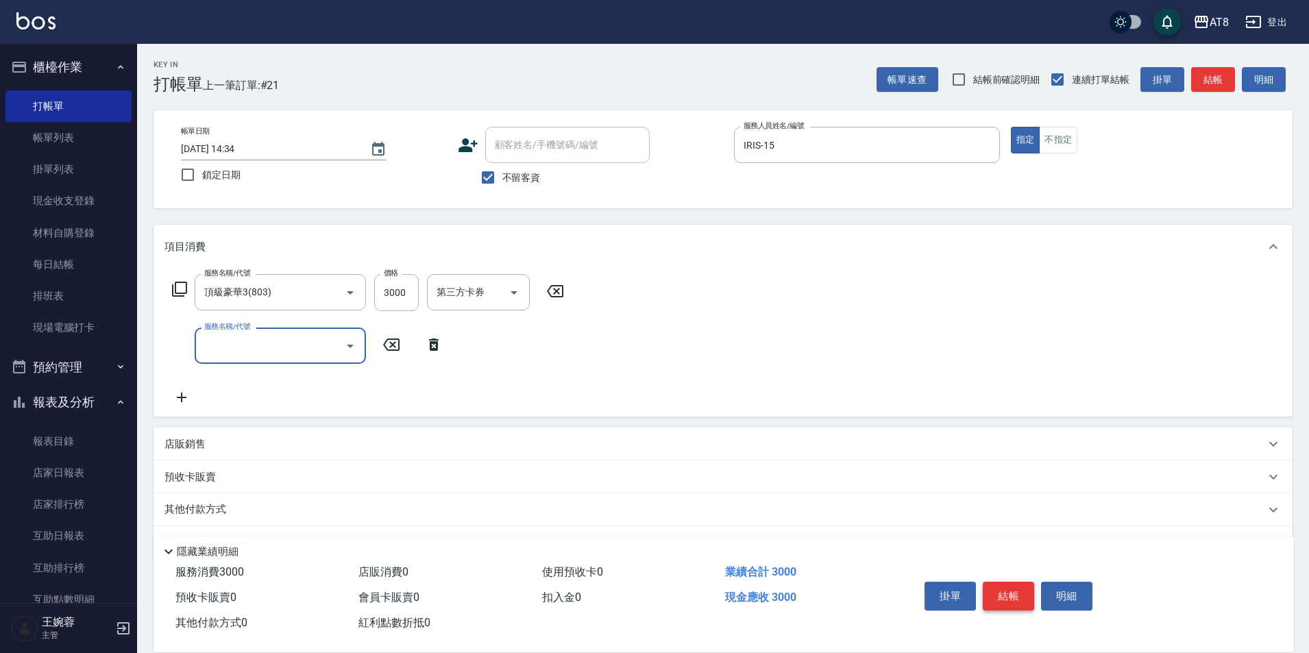
type input "6"
type input "水沁涼套餐(5699)"
type input "1098"
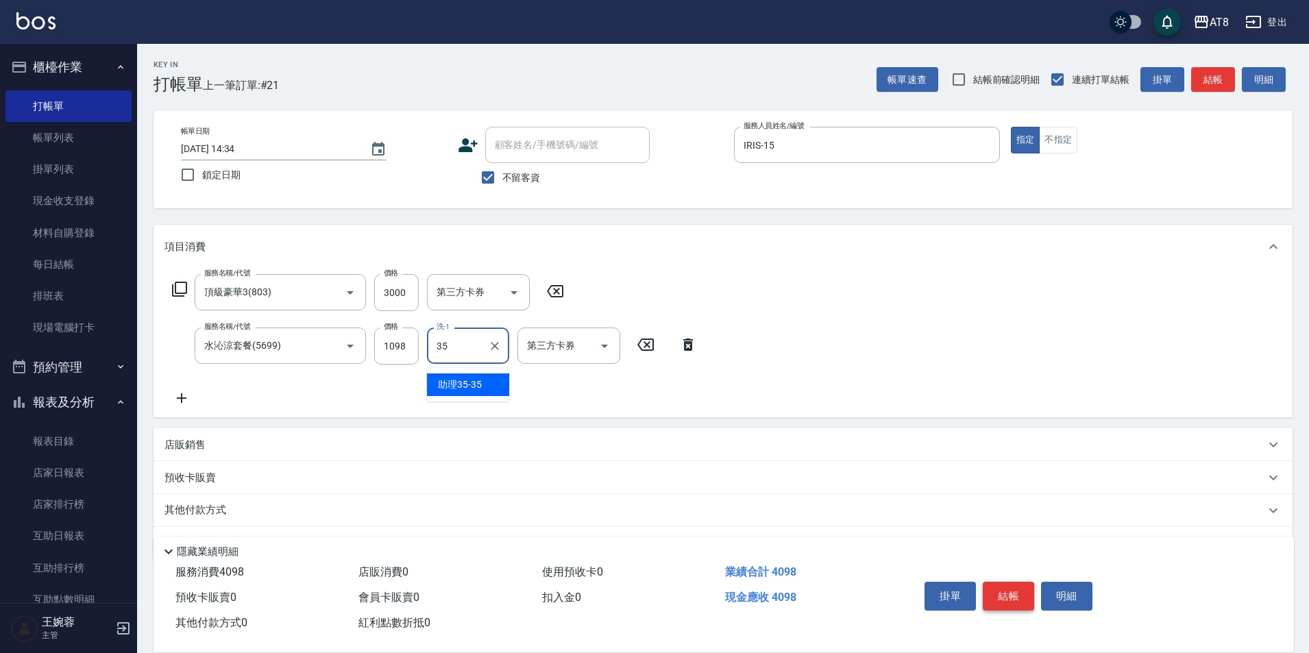
type input "助理35-35"
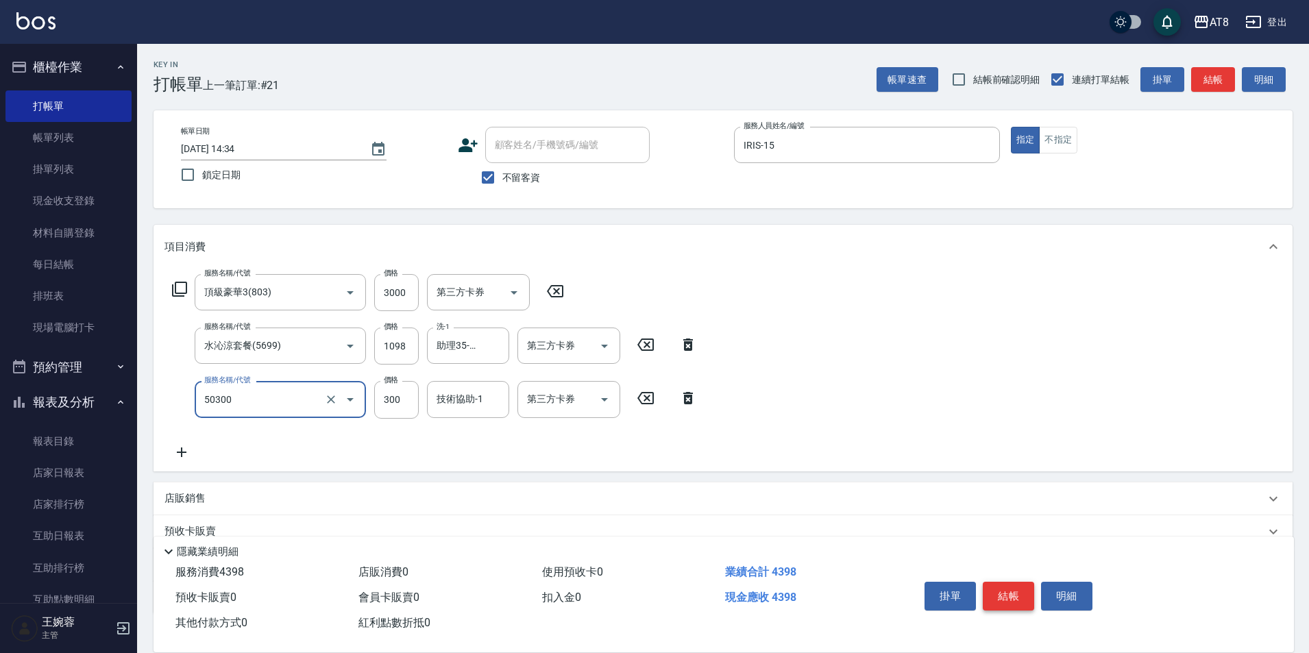
type input "入金護髮.隔離300(50300)"
type input "200"
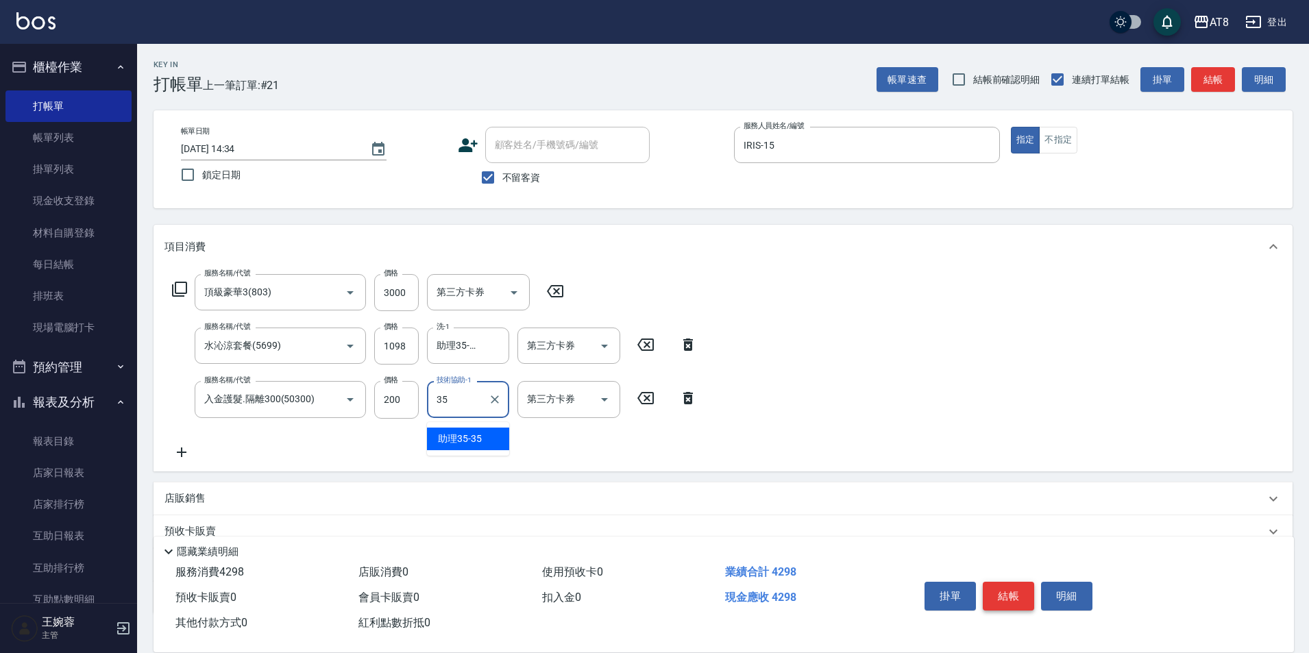
type input "助理35-35"
click at [606, 350] on icon "Open" at bounding box center [604, 346] width 16 height 16
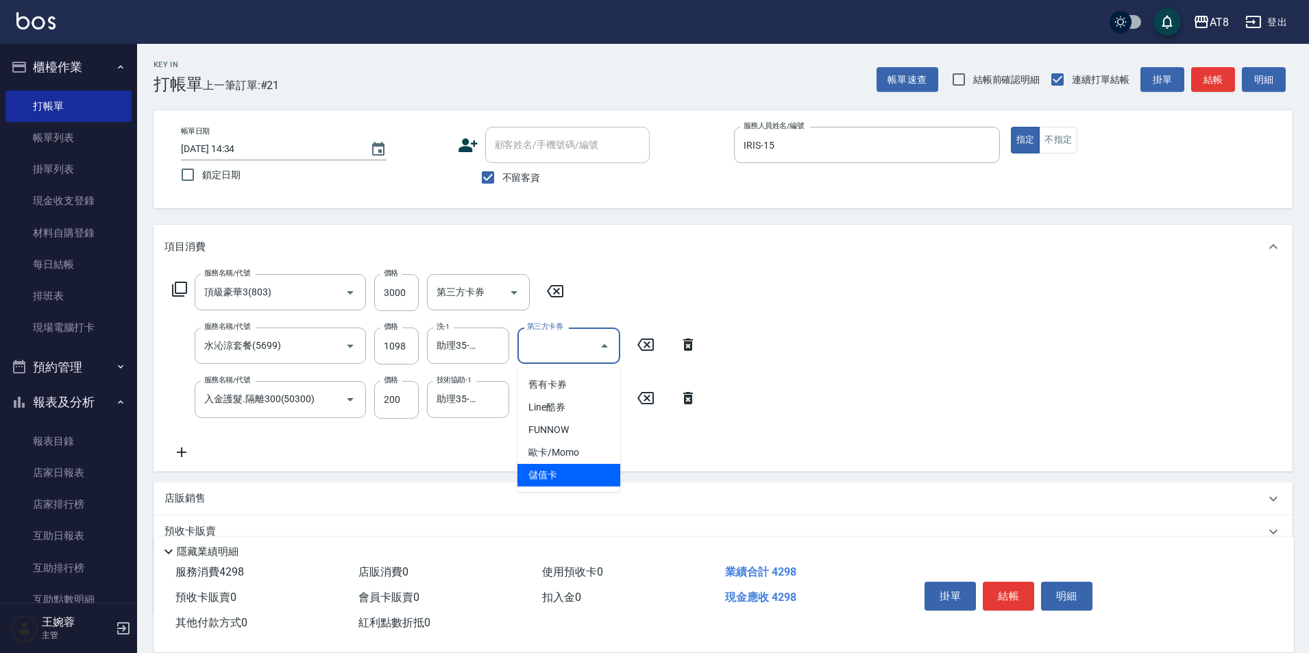
click at [596, 482] on span "儲值卡" at bounding box center [568, 475] width 103 height 23
type input "儲值卡"
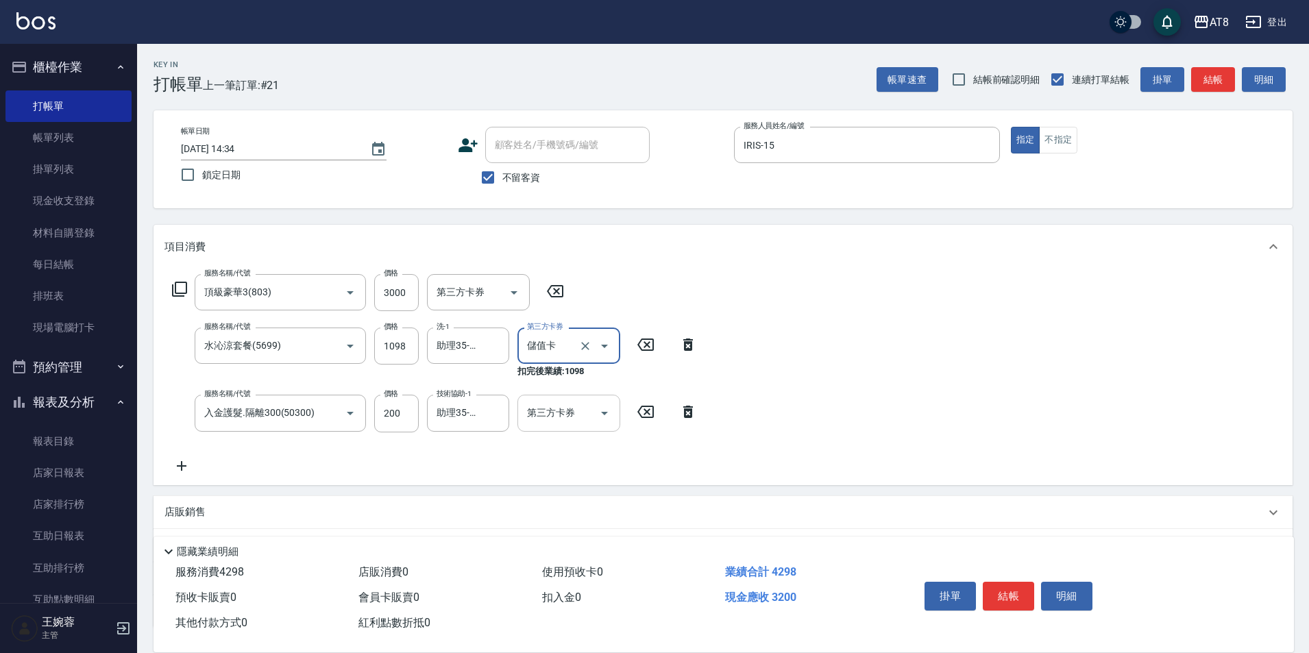
click at [605, 421] on icon "Open" at bounding box center [604, 413] width 16 height 16
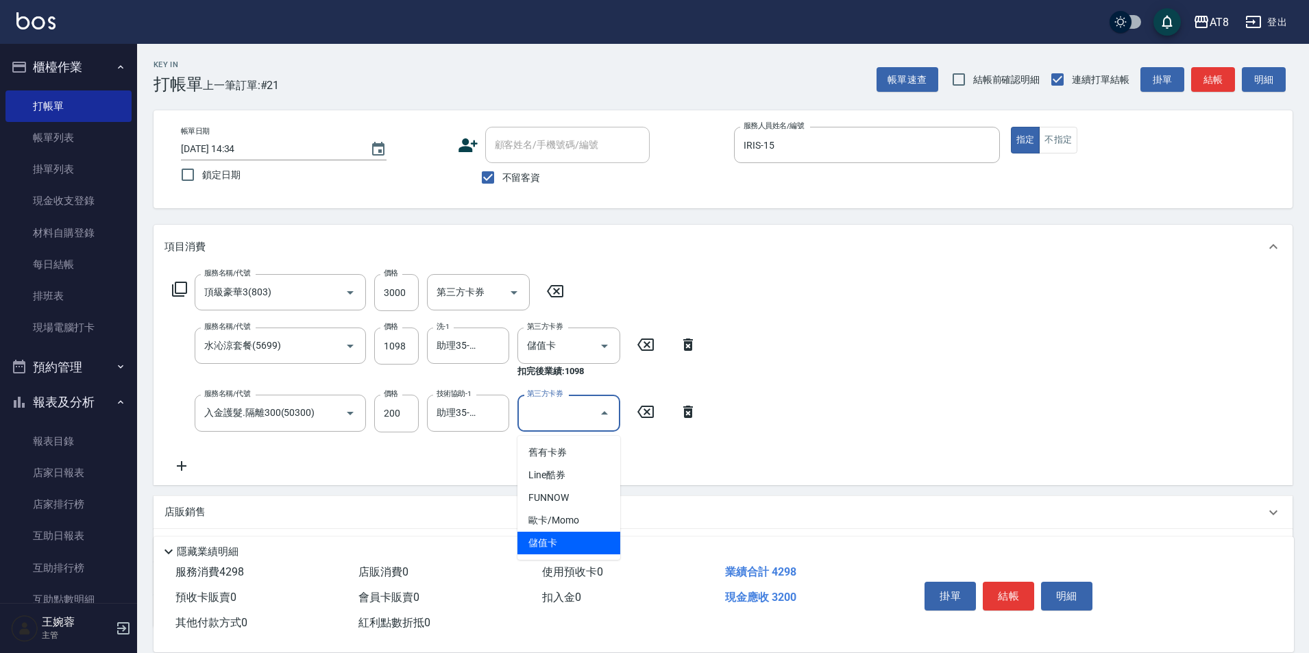
click at [596, 541] on span "儲值卡" at bounding box center [568, 543] width 103 height 23
type input "儲值卡"
click at [1022, 584] on button "結帳" at bounding box center [1008, 596] width 51 height 29
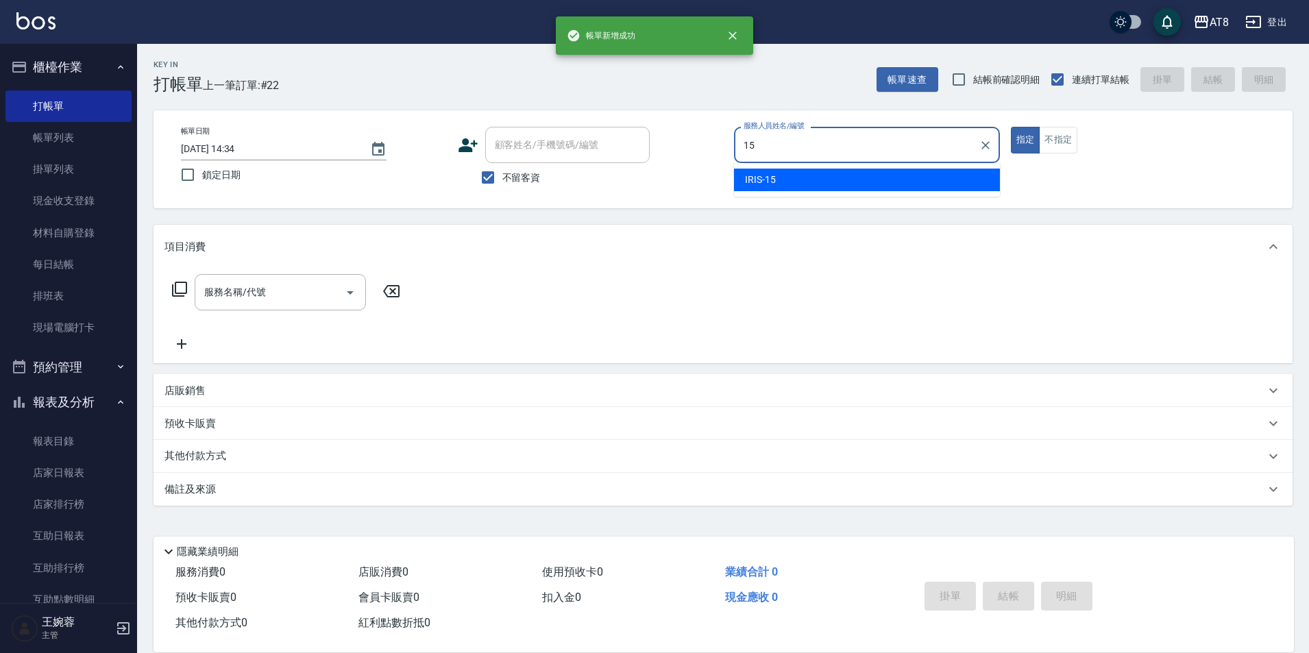
type input "IRIS-15"
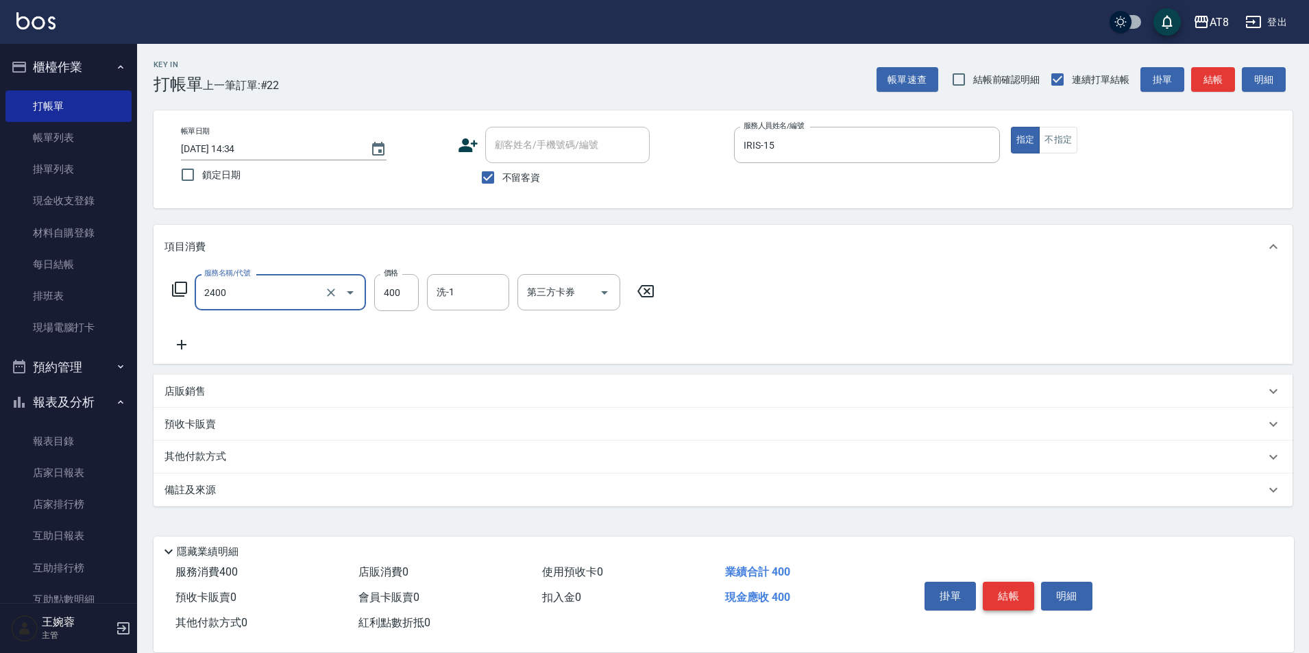
type input "入金洗剪400(2400)"
type input "助理28-28"
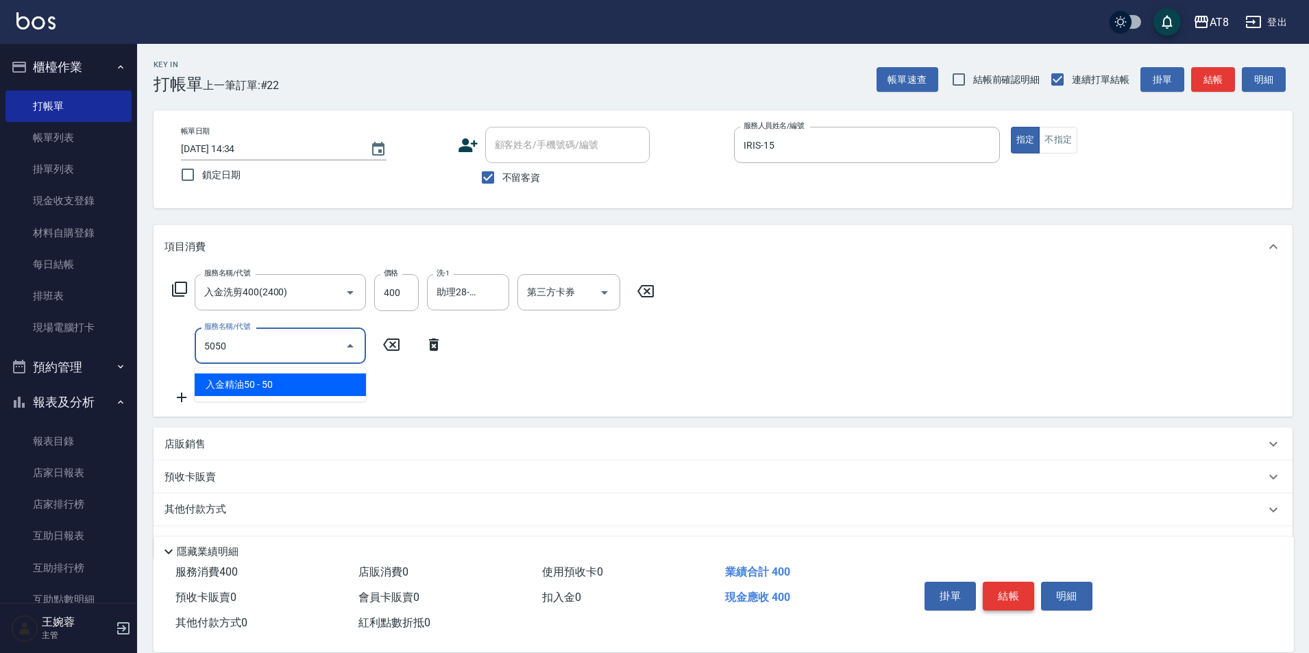
type input "入金精油50(5050)"
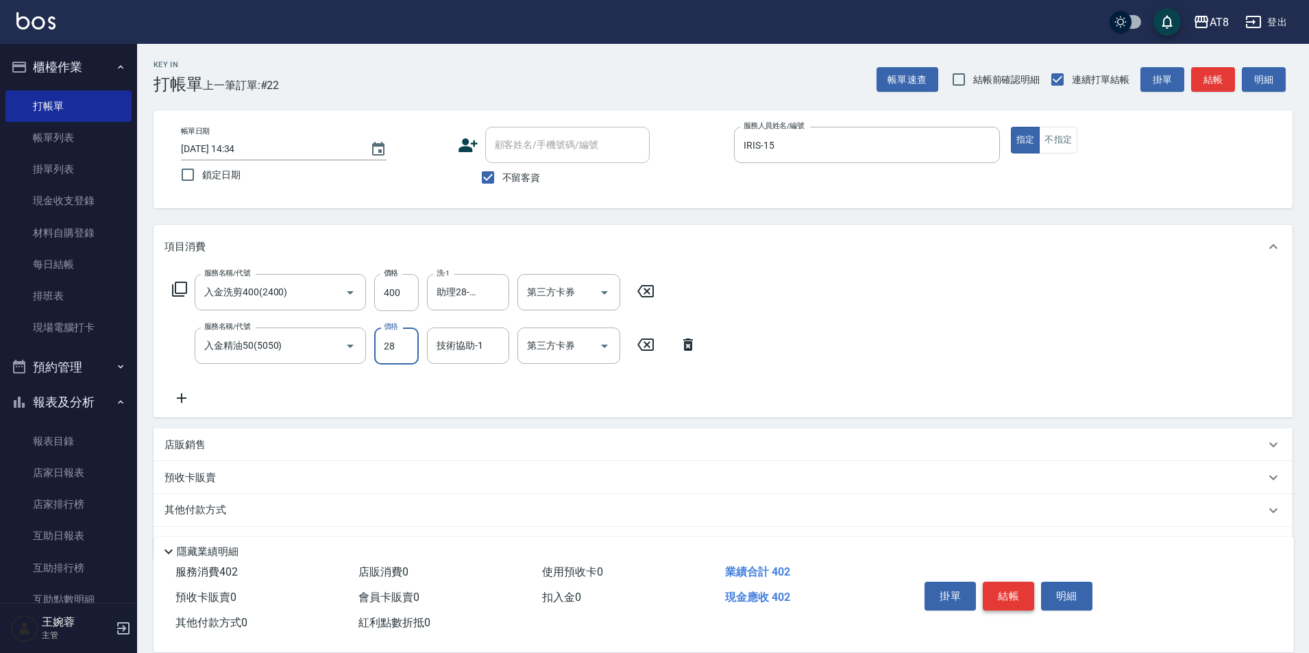
type input "28"
type input "助理28-28"
click at [400, 344] on input "28" at bounding box center [396, 346] width 45 height 37
type input "50"
click at [599, 299] on icon "Open" at bounding box center [604, 292] width 16 height 16
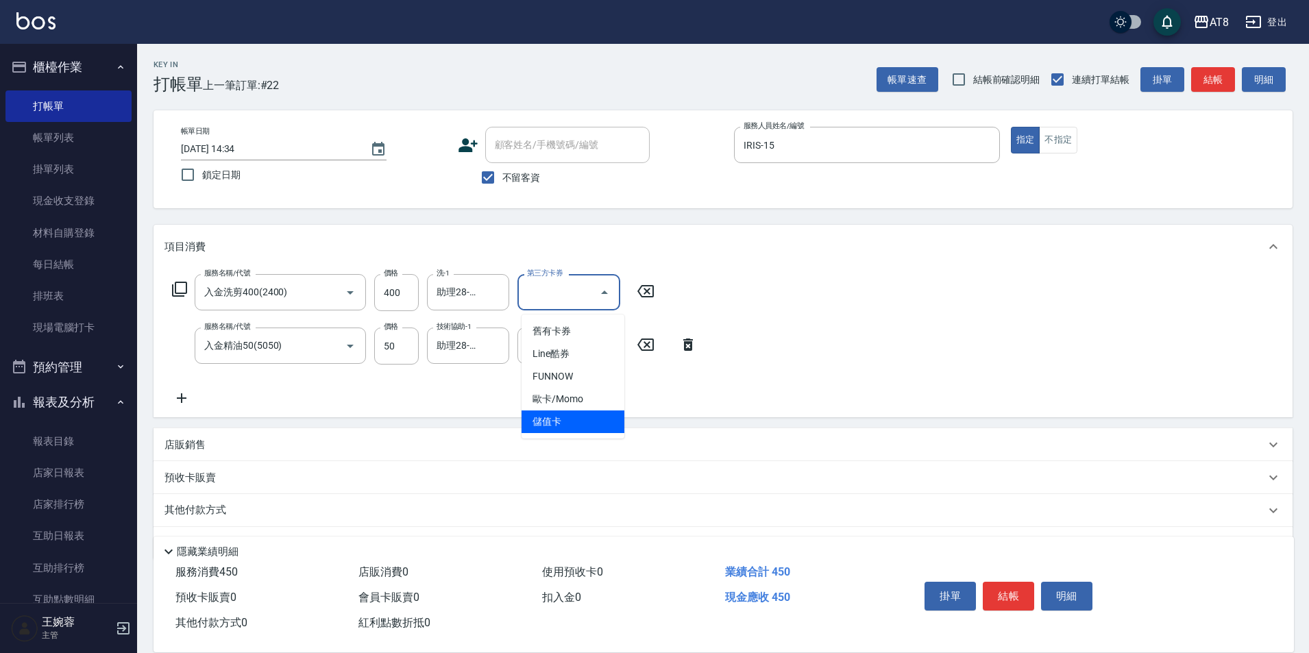
click at [586, 424] on span "儲值卡" at bounding box center [573, 421] width 103 height 23
type input "儲值卡"
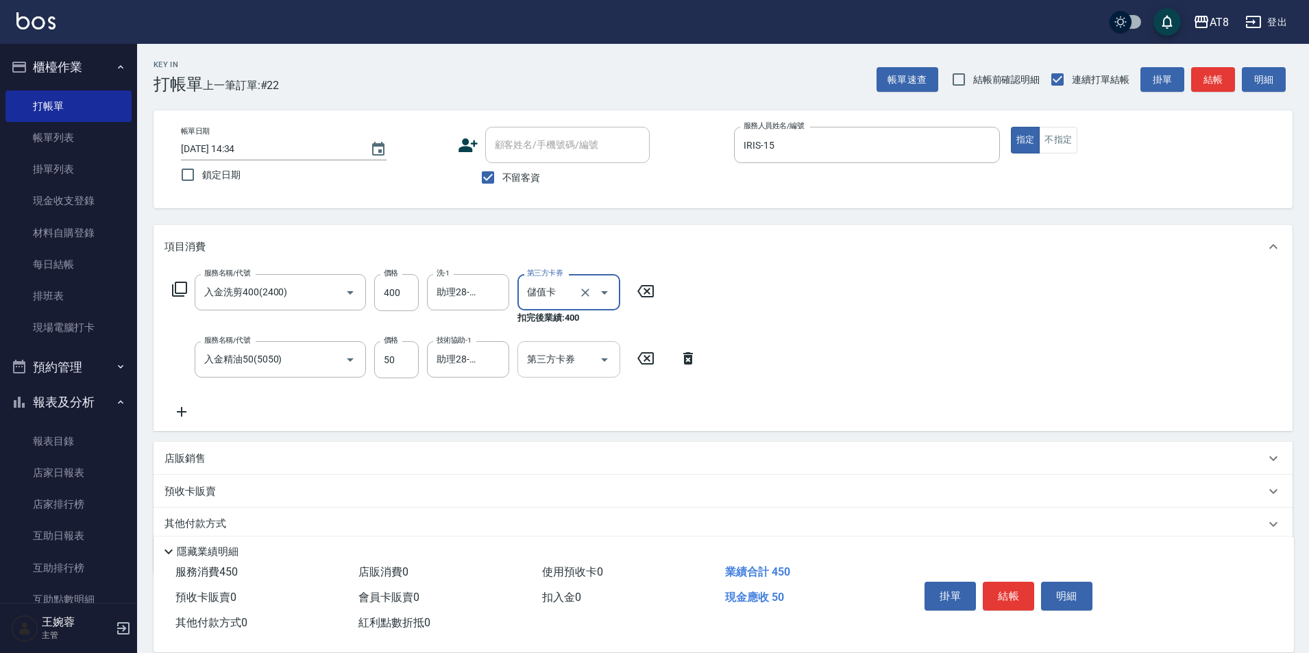
click at [603, 358] on icon "Open" at bounding box center [604, 360] width 16 height 16
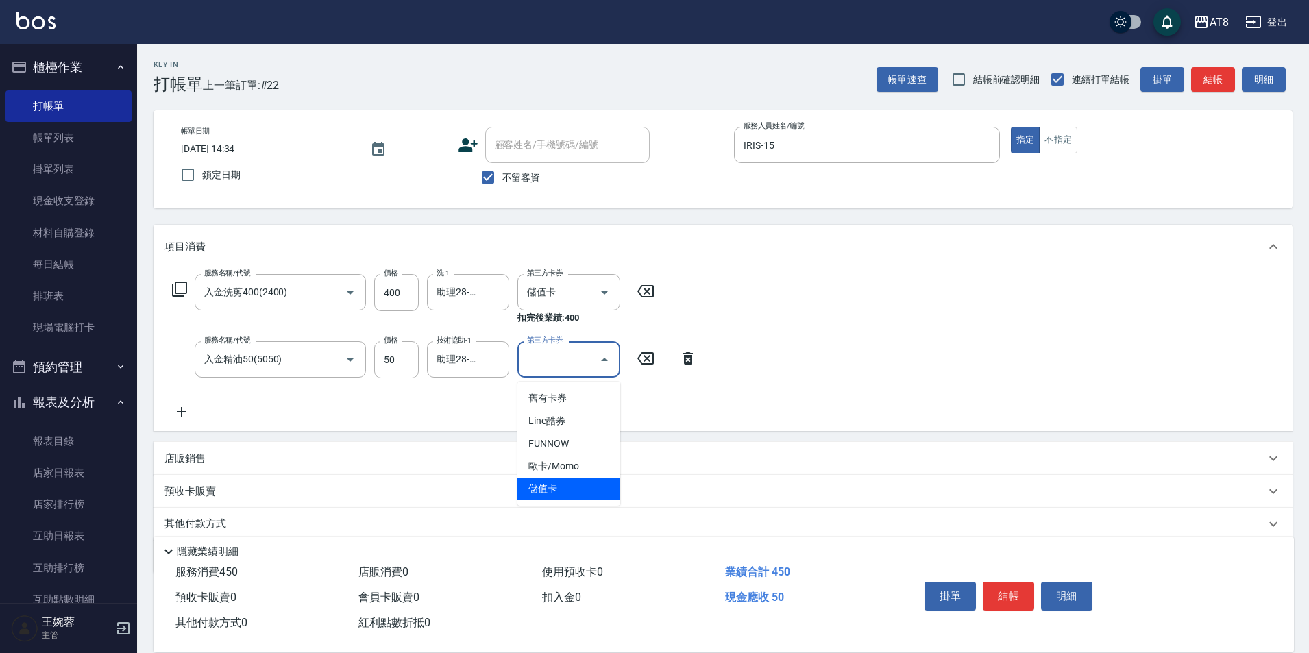
click at [594, 488] on span "儲值卡" at bounding box center [568, 489] width 103 height 23
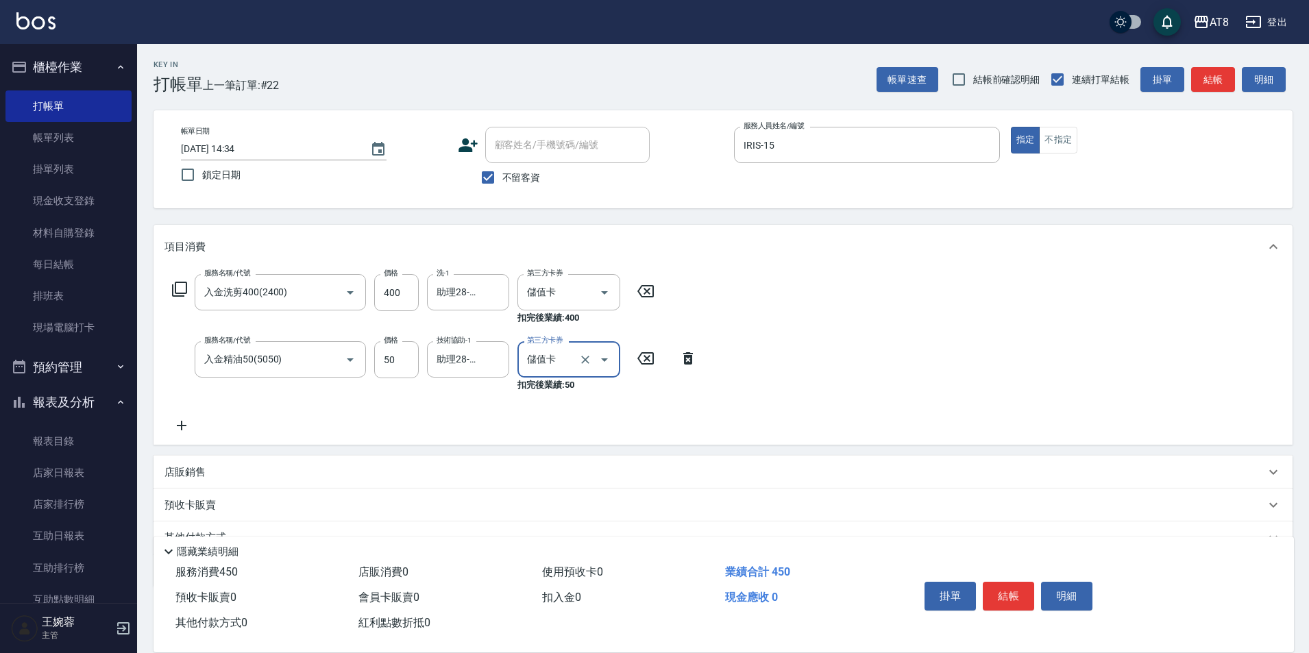
type input "儲值卡"
click at [1034, 587] on button "結帳" at bounding box center [1008, 596] width 51 height 29
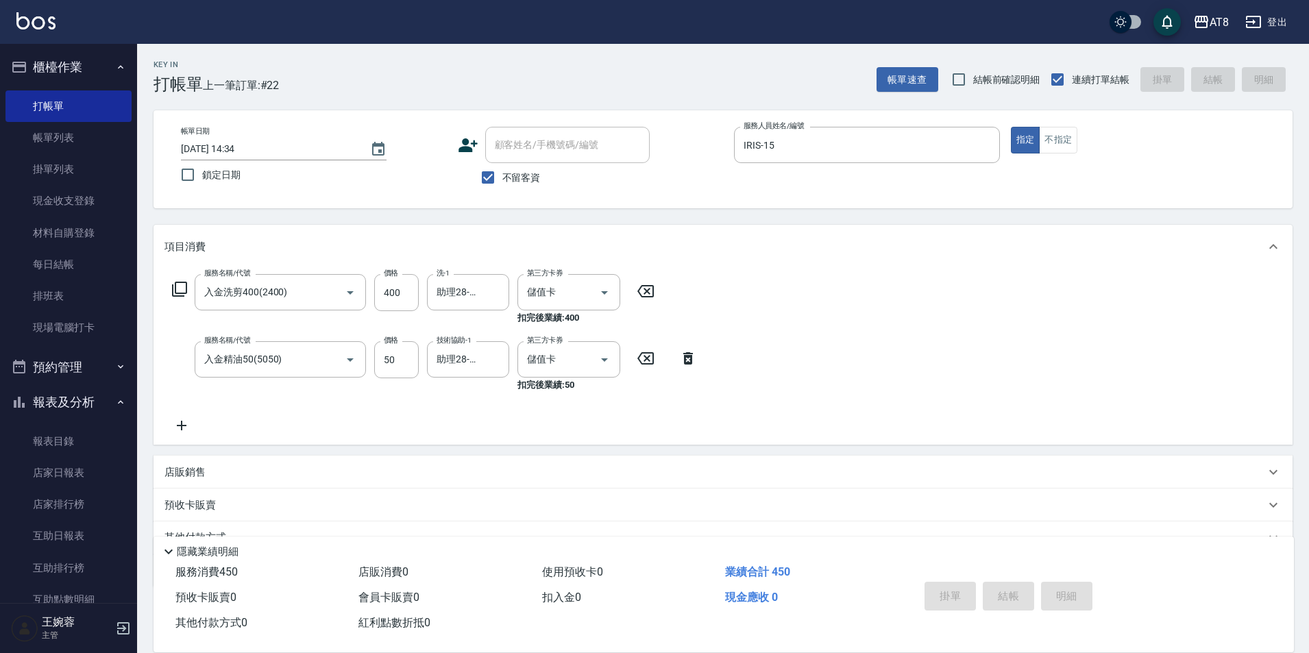
type input "[DATE] 14:35"
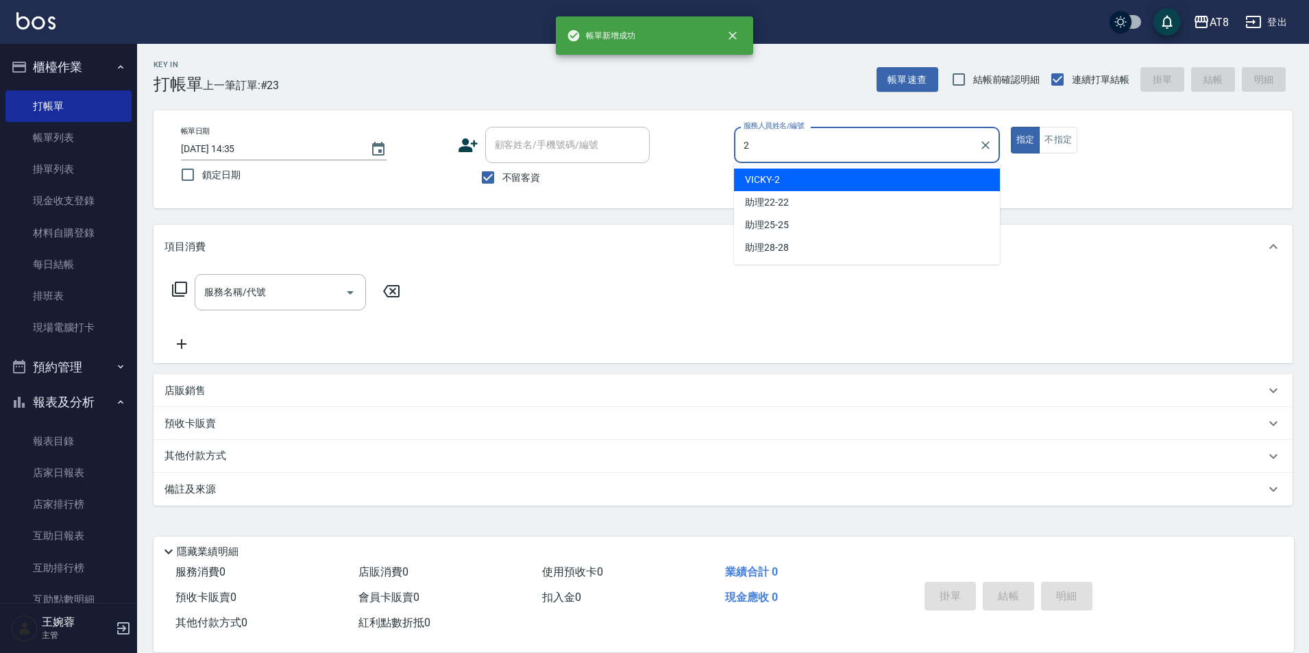
type input "VICKY-2"
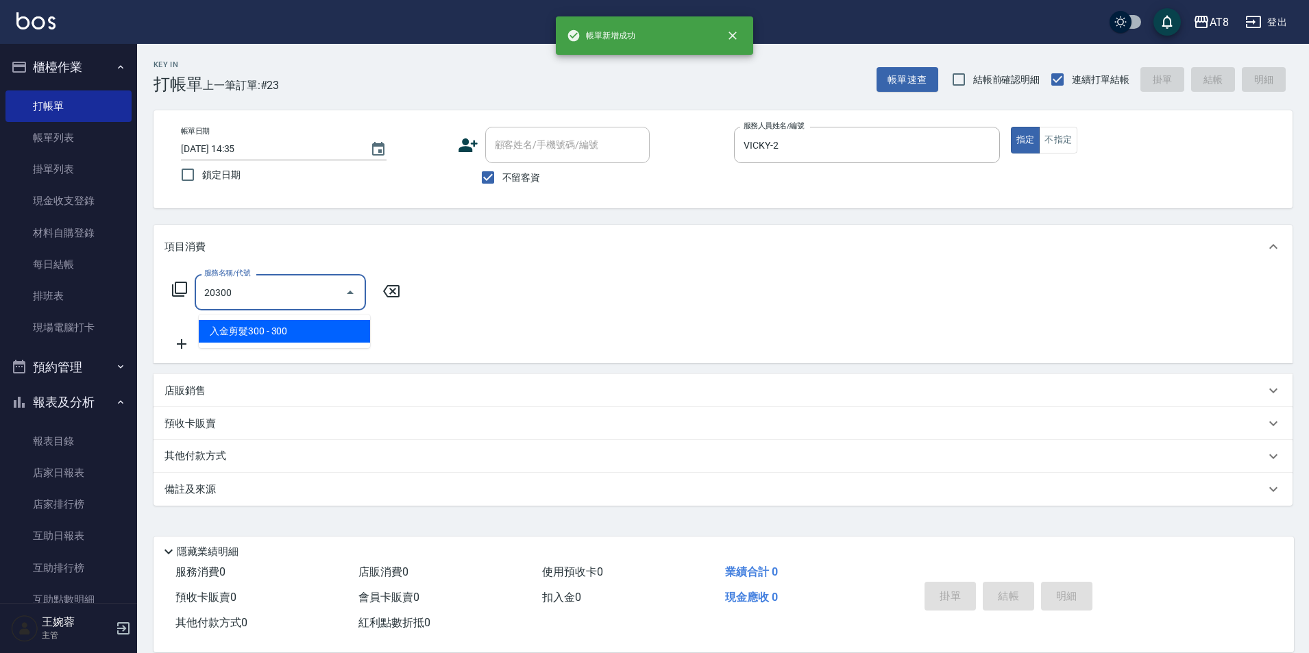
type input "入金剪髮300(20300)"
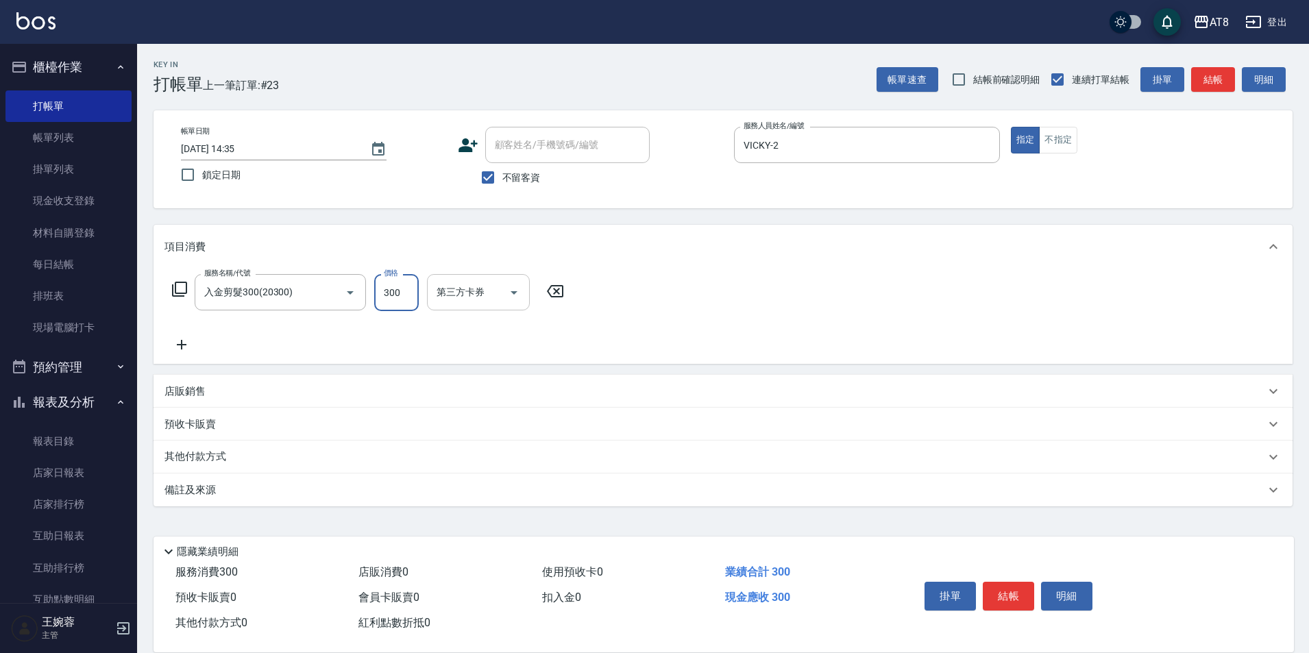
click at [511, 301] on icon "Open" at bounding box center [514, 292] width 16 height 16
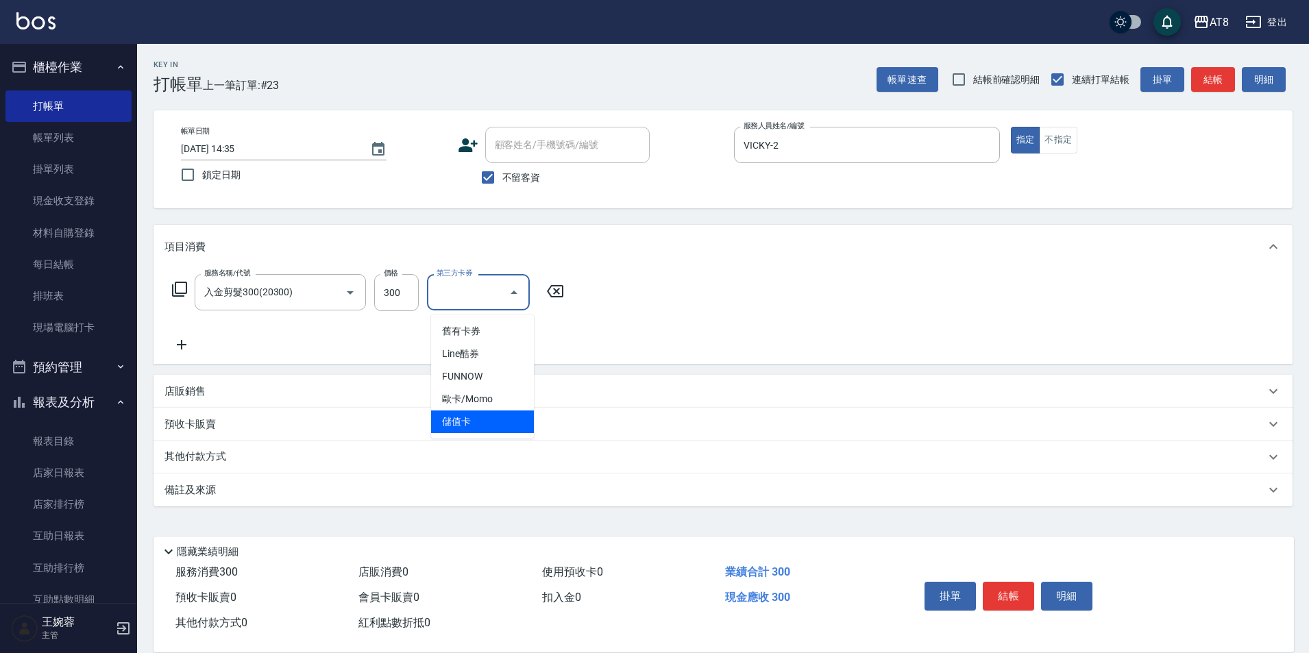
click at [507, 418] on span "儲值卡" at bounding box center [482, 421] width 103 height 23
type input "儲值卡"
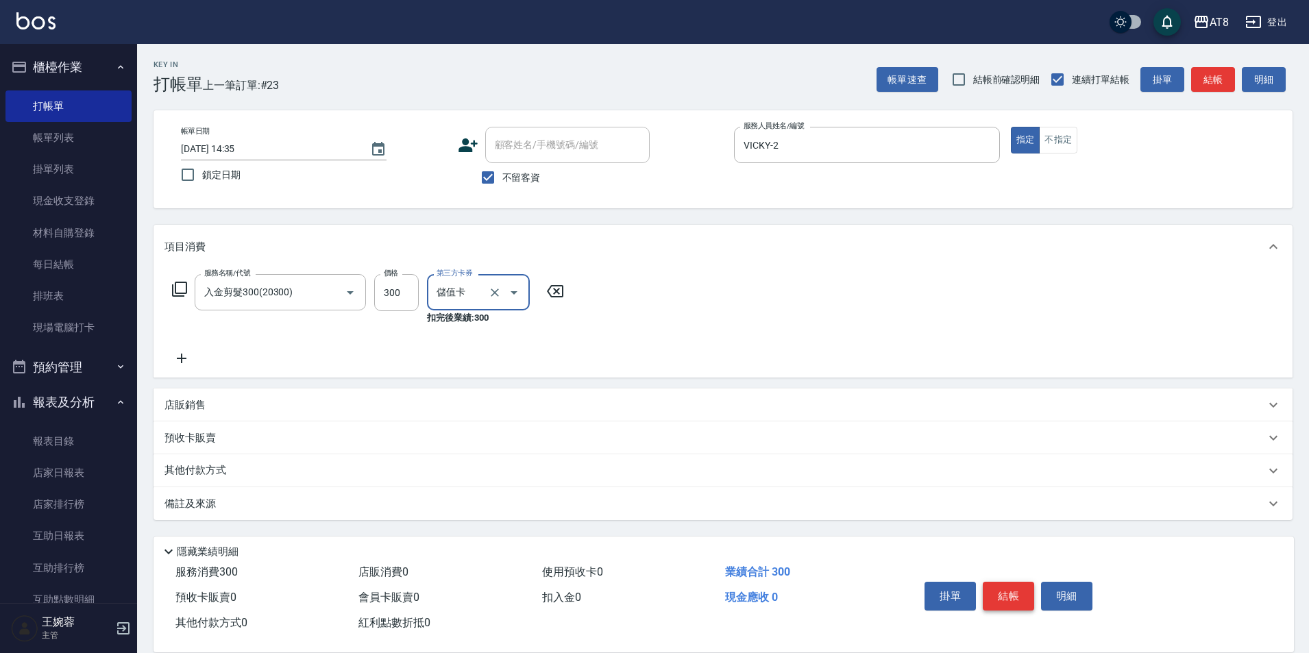
click at [1029, 582] on button "結帳" at bounding box center [1008, 596] width 51 height 29
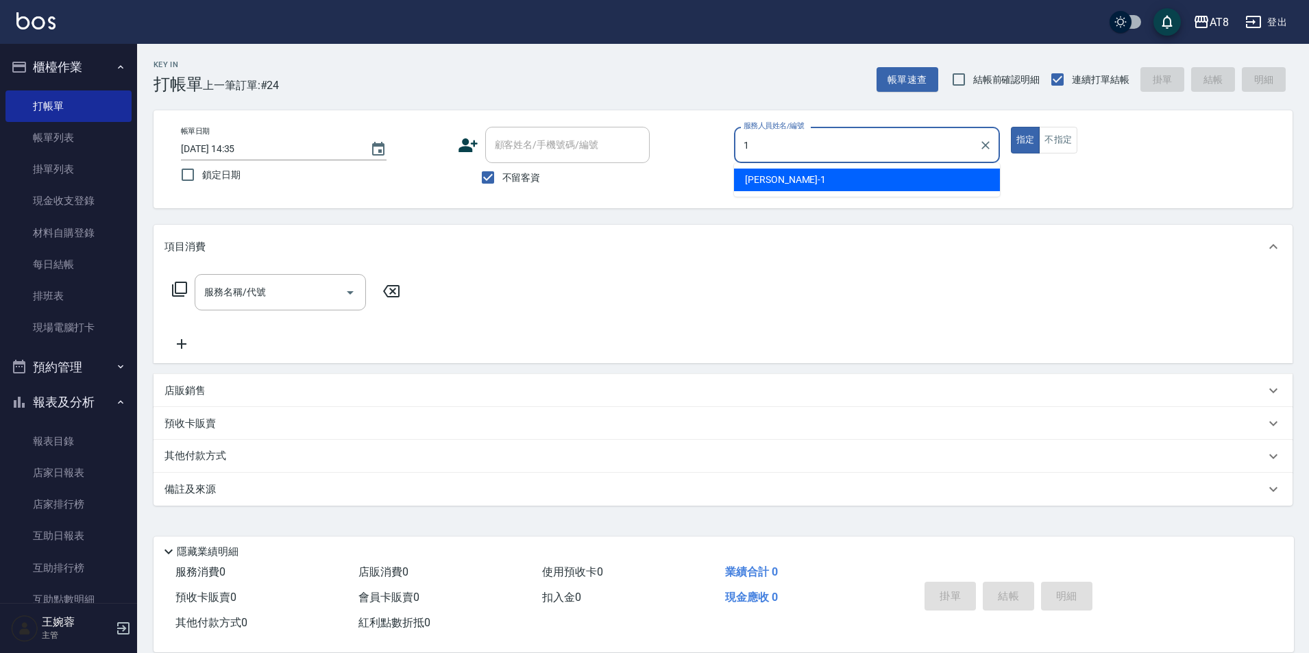
type input "YUKI-1"
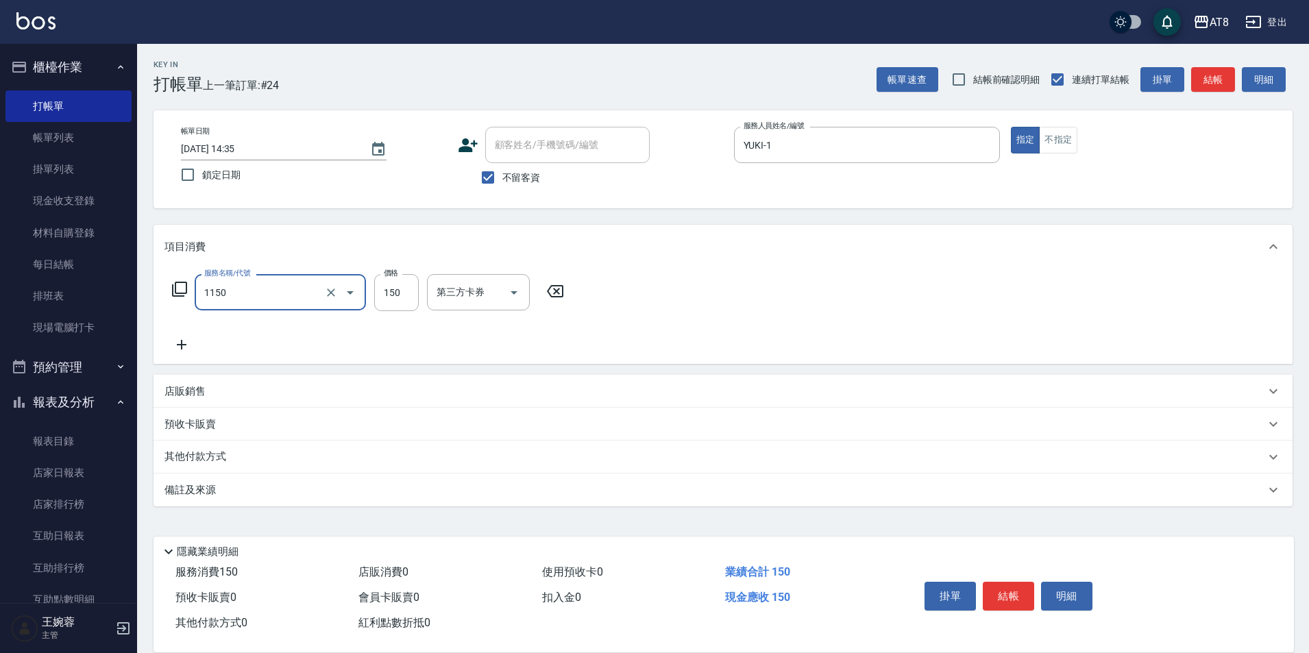
type input "洗髮(1150)"
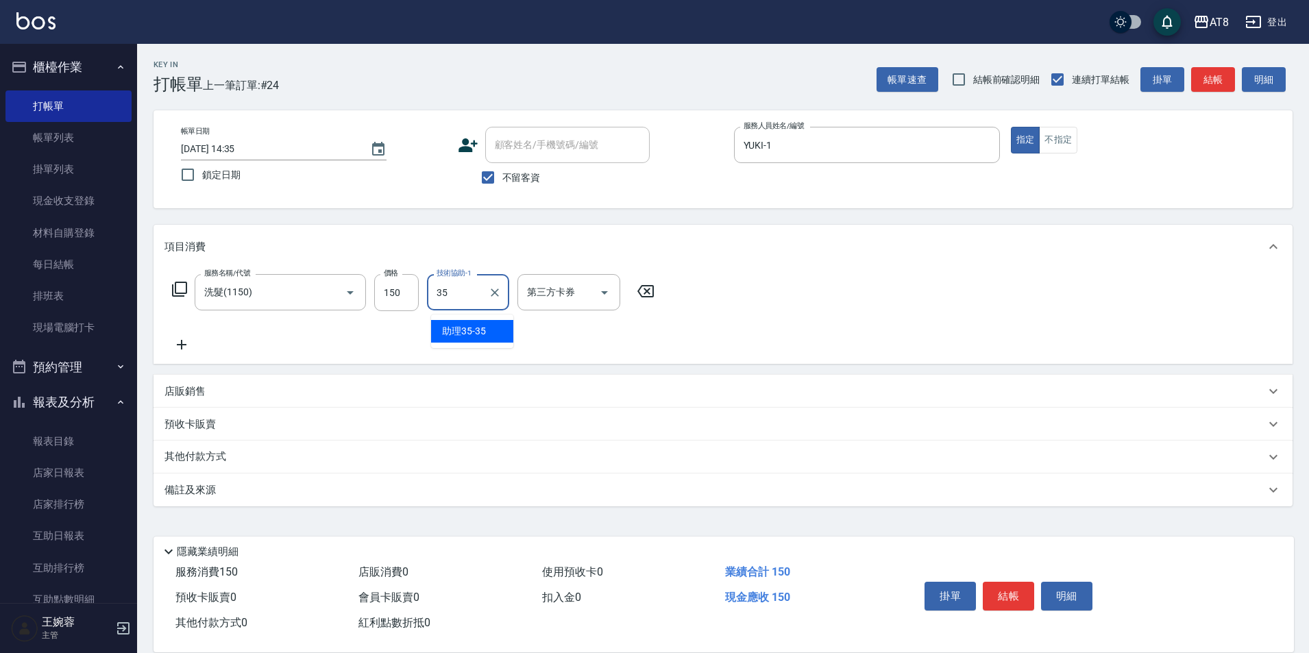
type input "助理35-35"
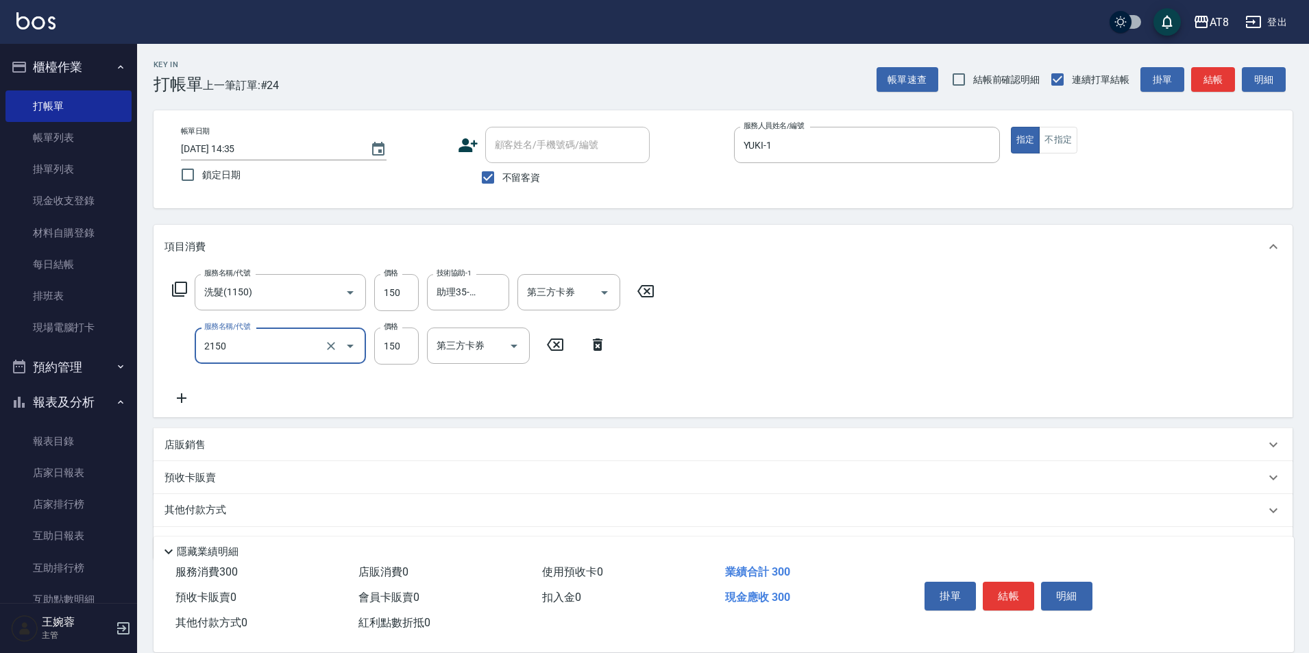
type input "剪髮(2150)"
click at [1013, 582] on button "結帳" at bounding box center [1008, 596] width 51 height 29
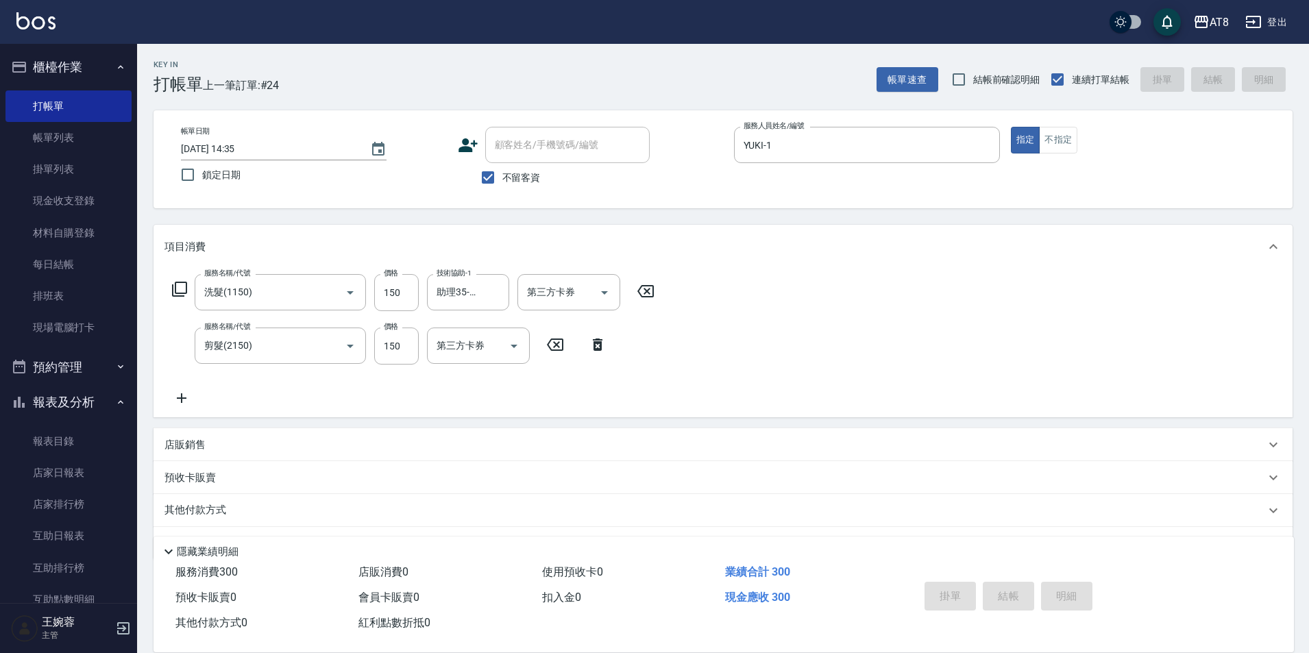
type input "[DATE] 14:42"
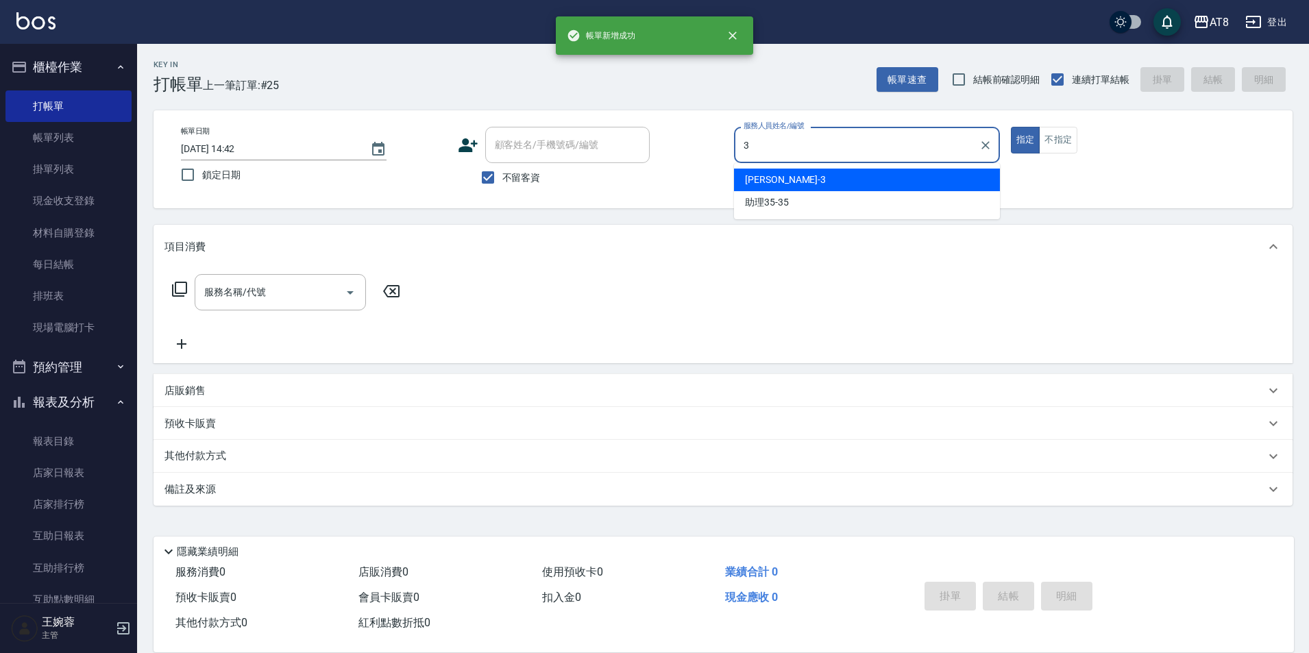
type input "[PERSON_NAME]-3"
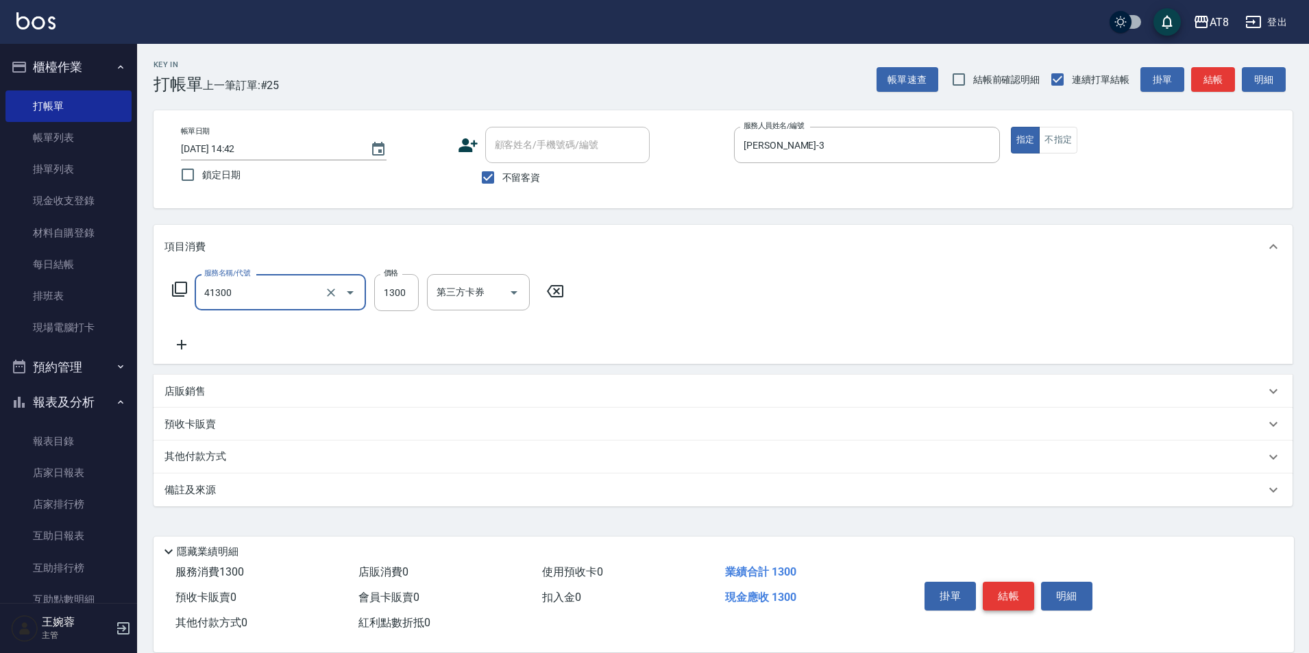
type input "染髮(41300)"
click at [1013, 582] on button "結帳" at bounding box center [1008, 596] width 51 height 29
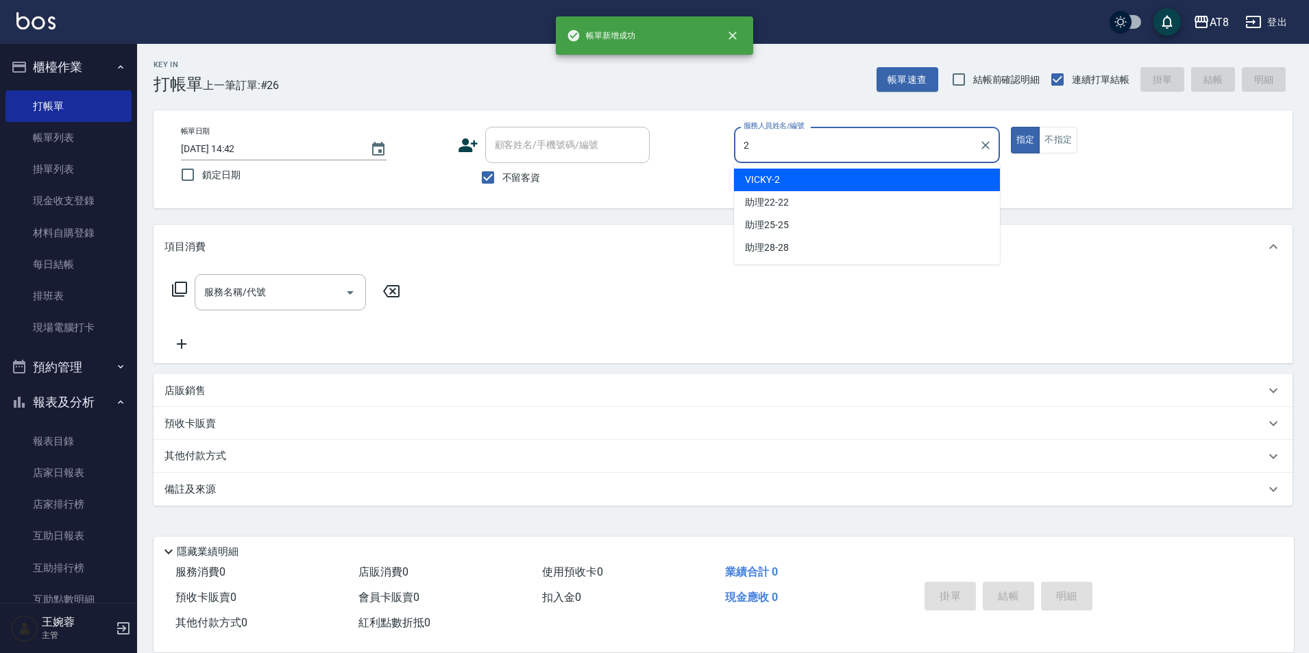
type input "VICKY-2"
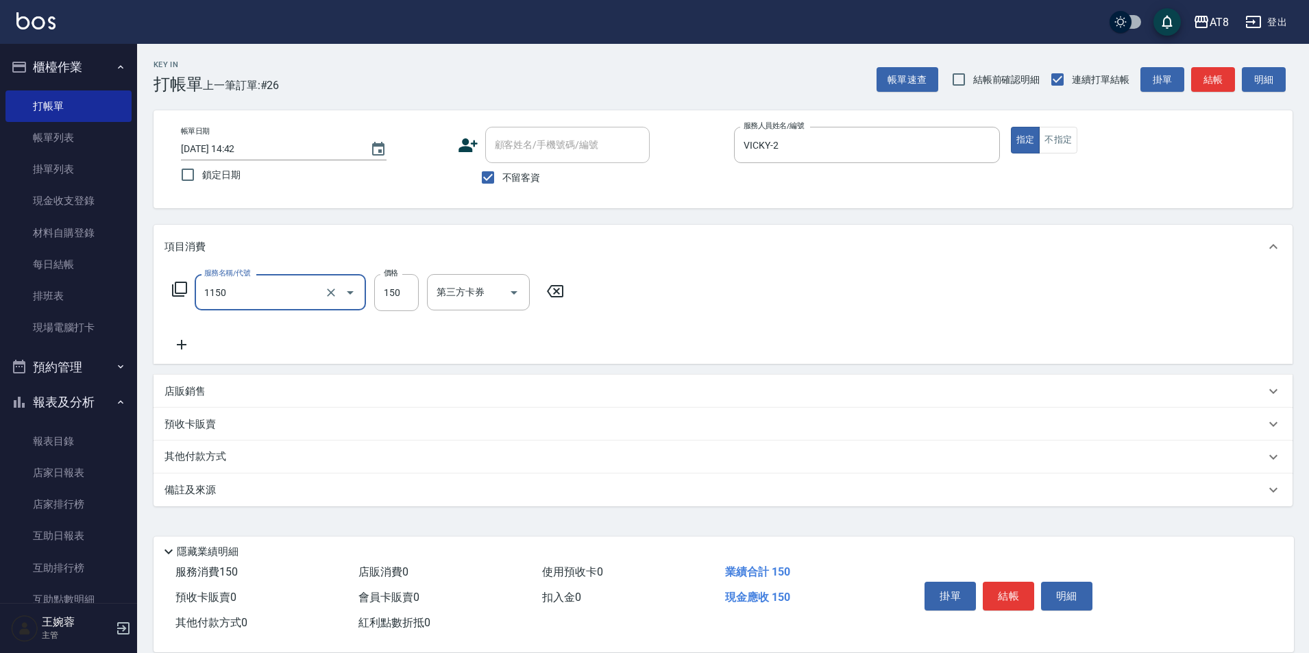
type input "洗髮(1150)"
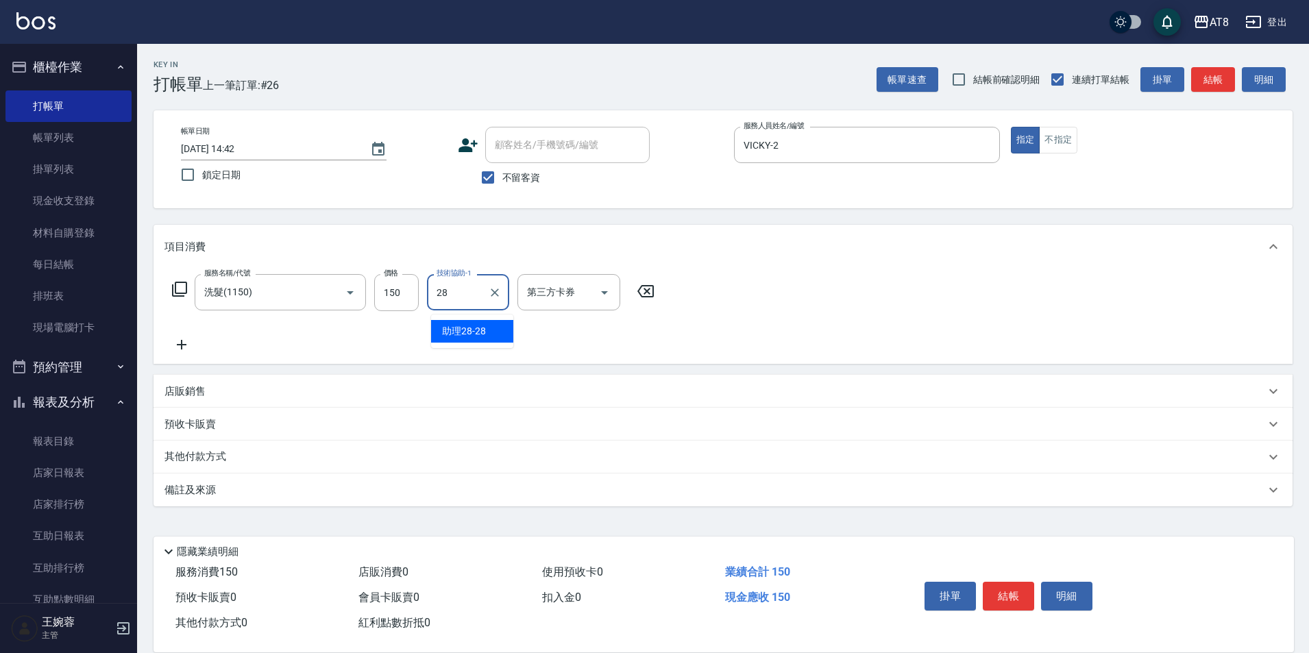
type input "助理28-28"
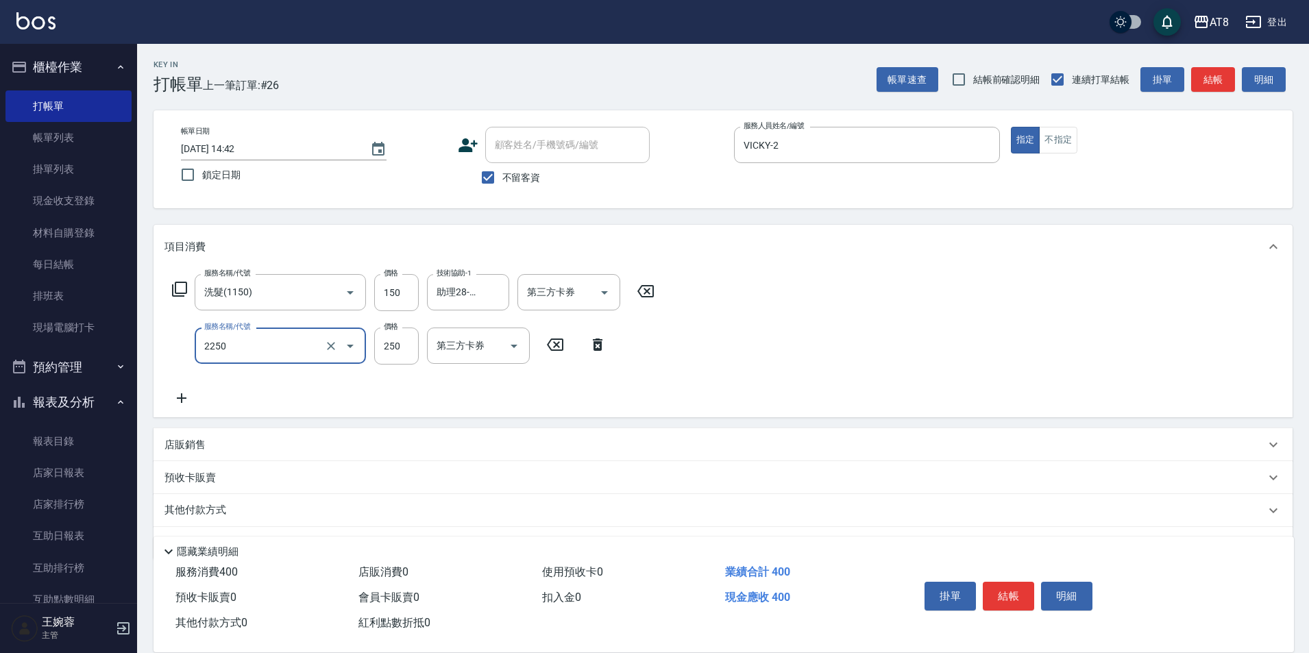
type input "剪髮(2250)"
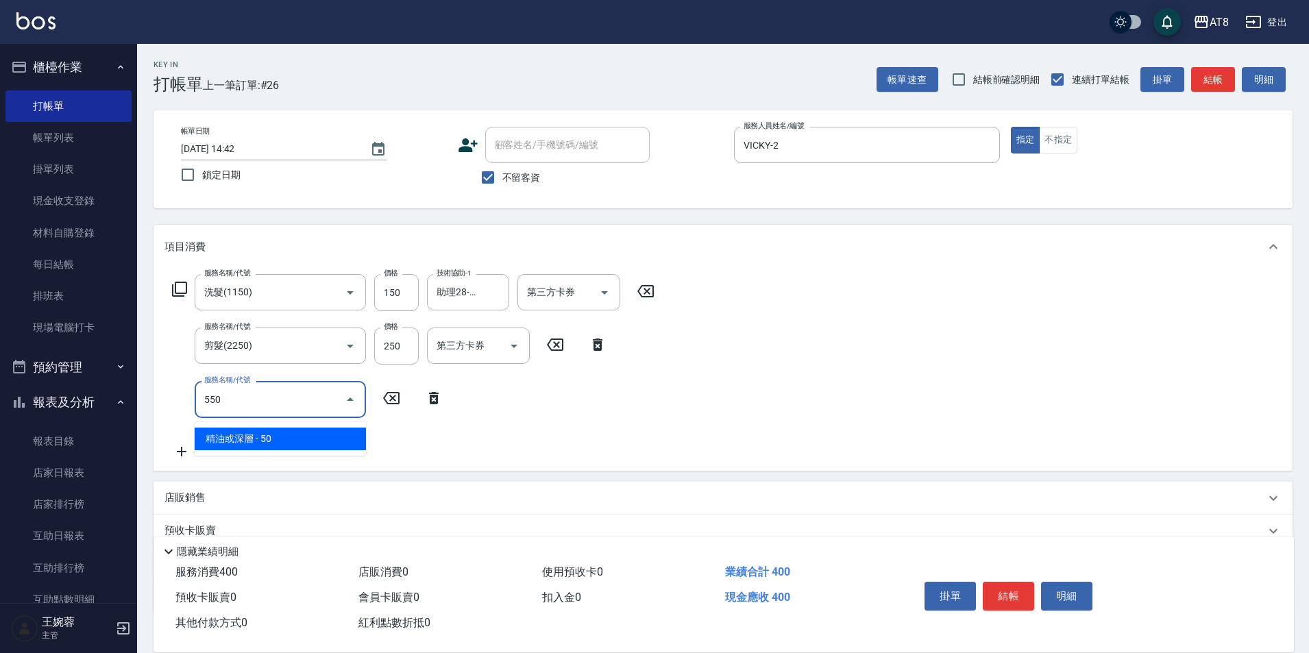
type input "精油或深層(550)"
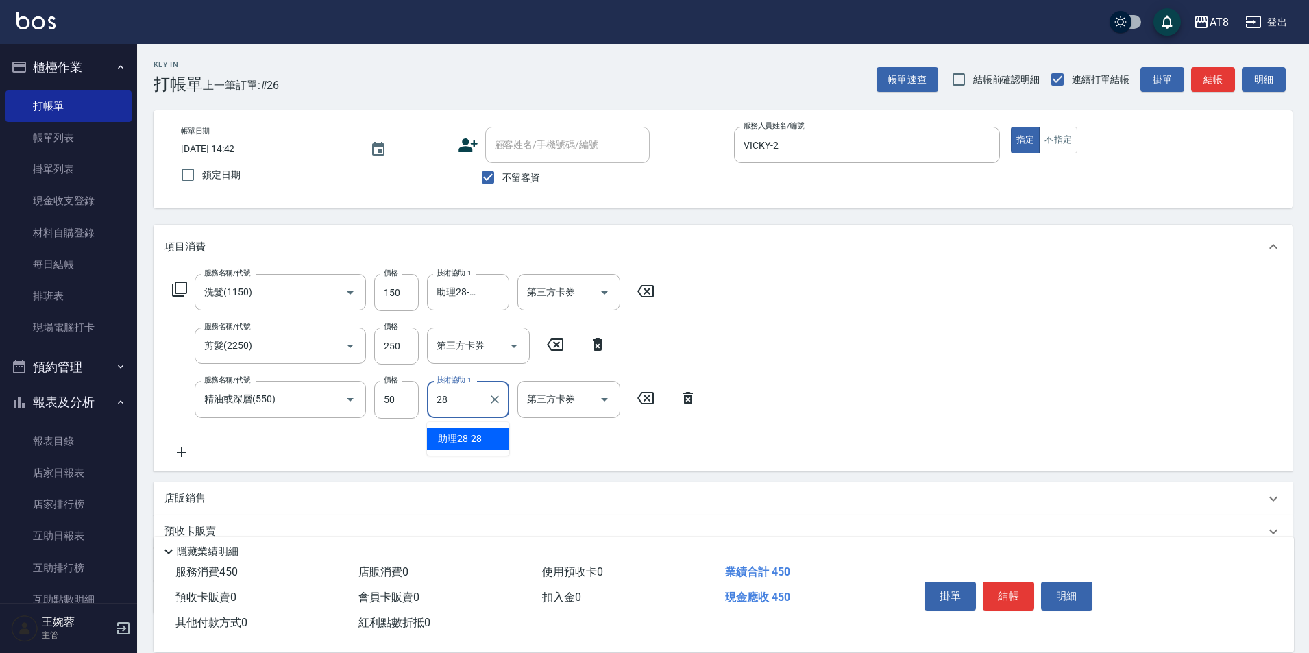
type input "助理28-28"
click at [1009, 582] on button "結帳" at bounding box center [1008, 596] width 51 height 29
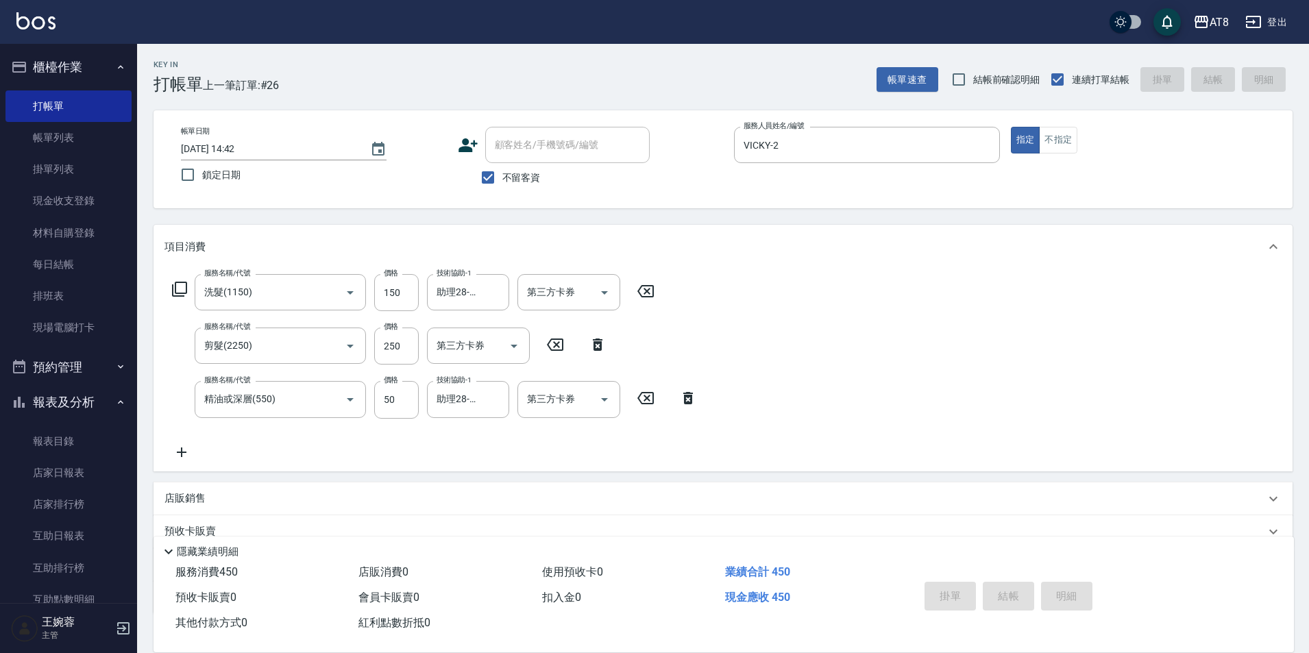
type input "[DATE] 14:43"
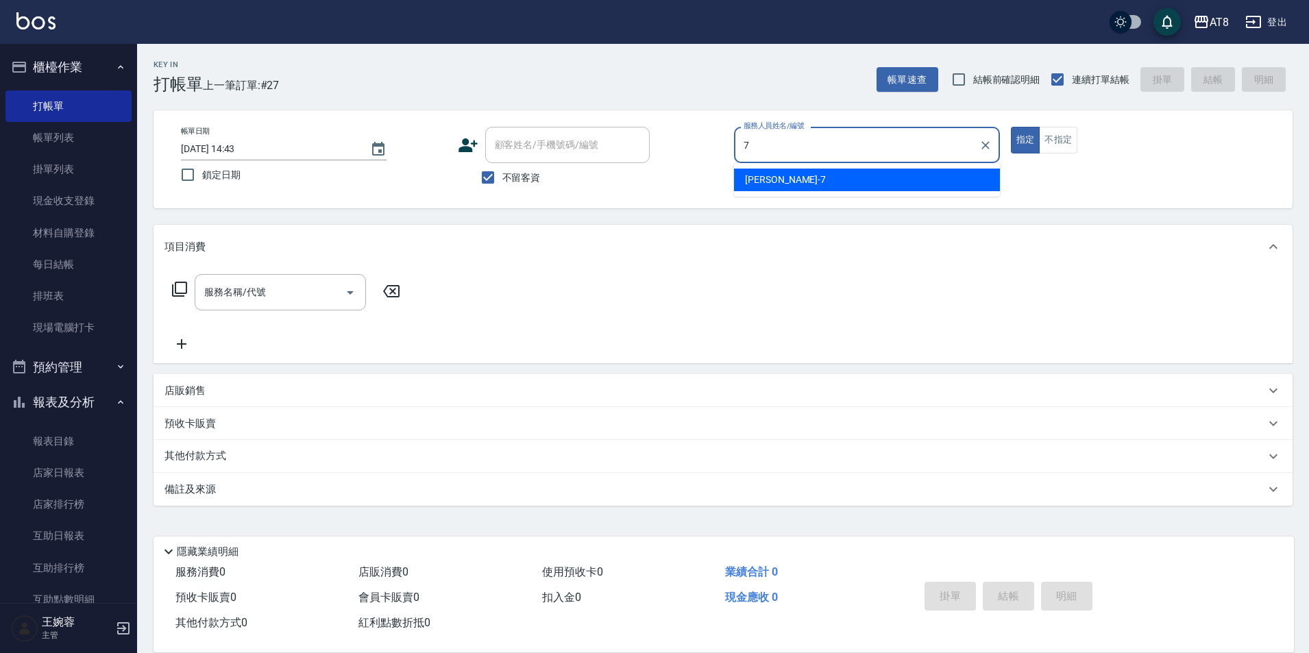
type input "[PERSON_NAME]-7"
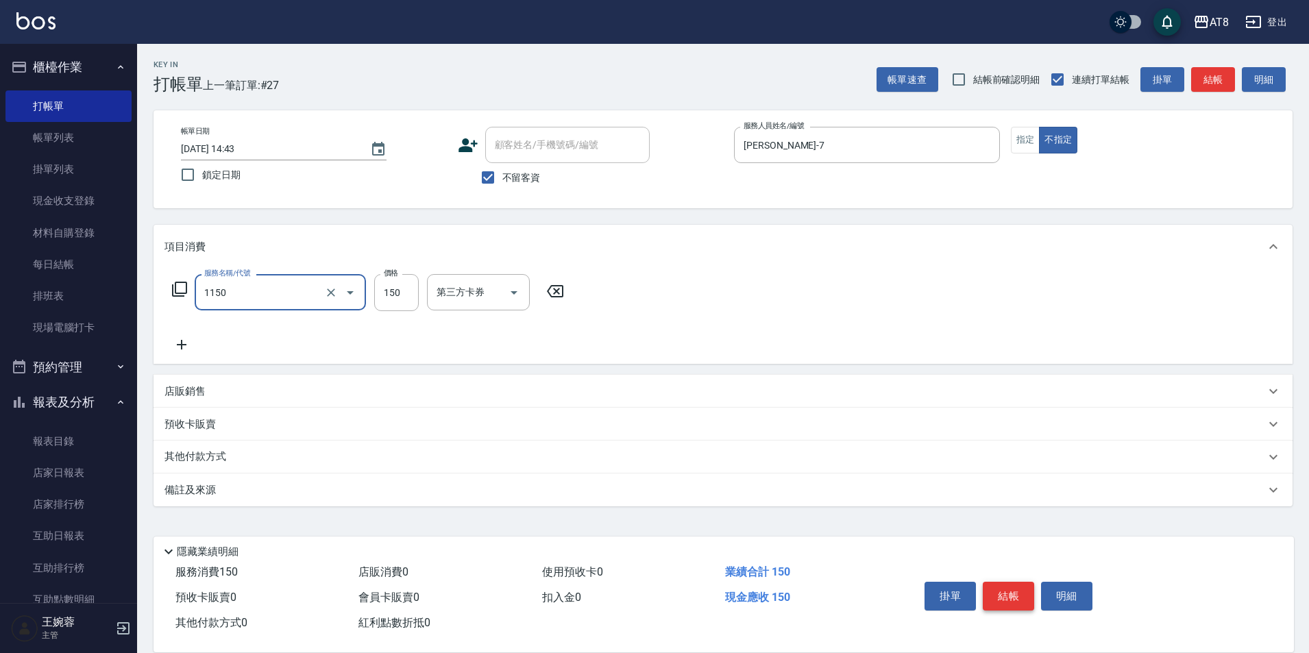
type input "洗髮(1150)"
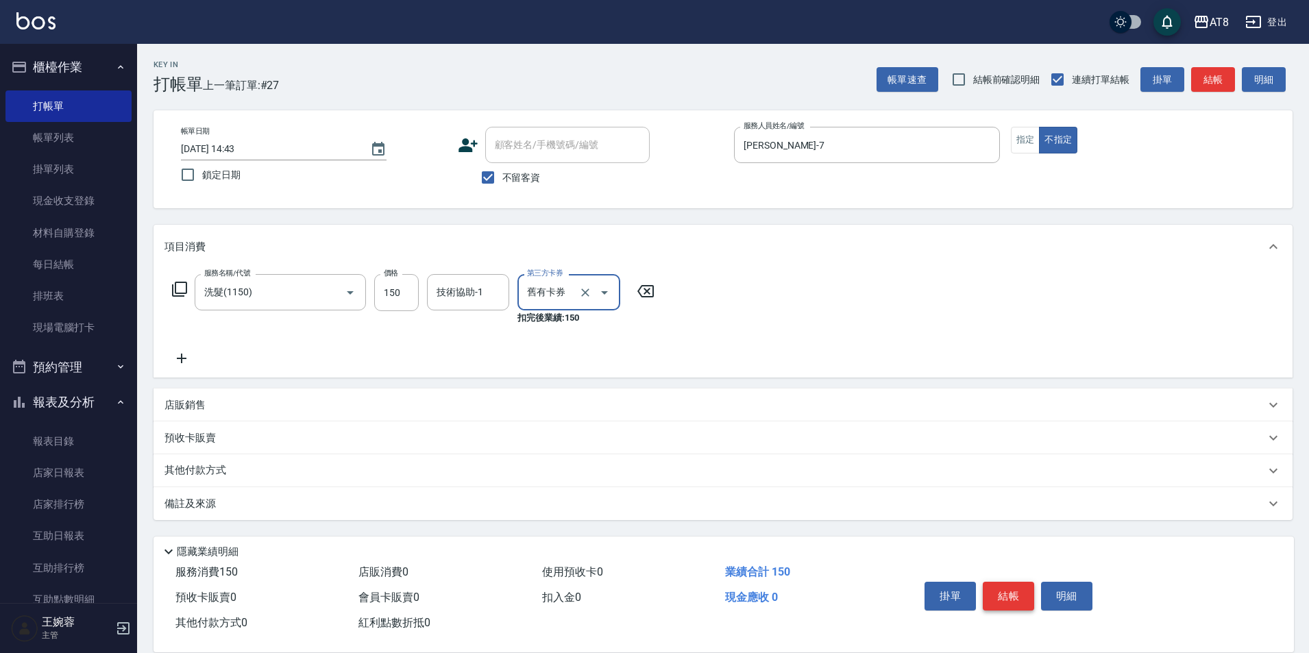
type input "舊有卡券"
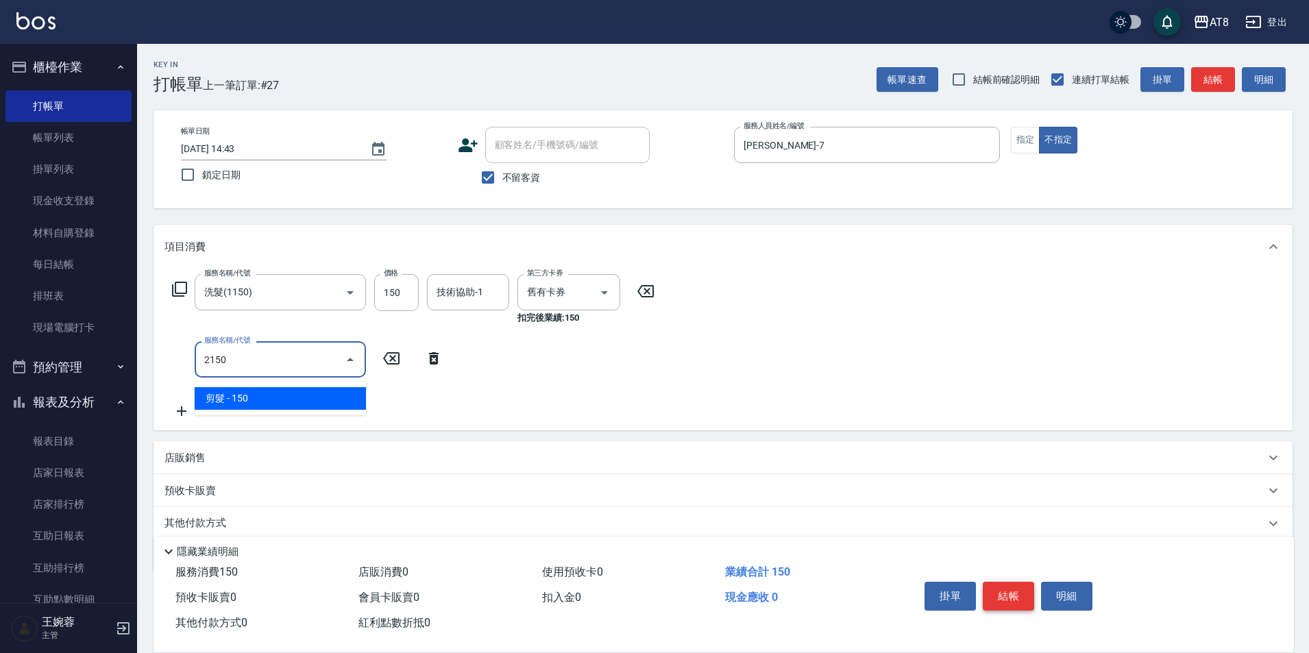
type input "剪髮(2150)"
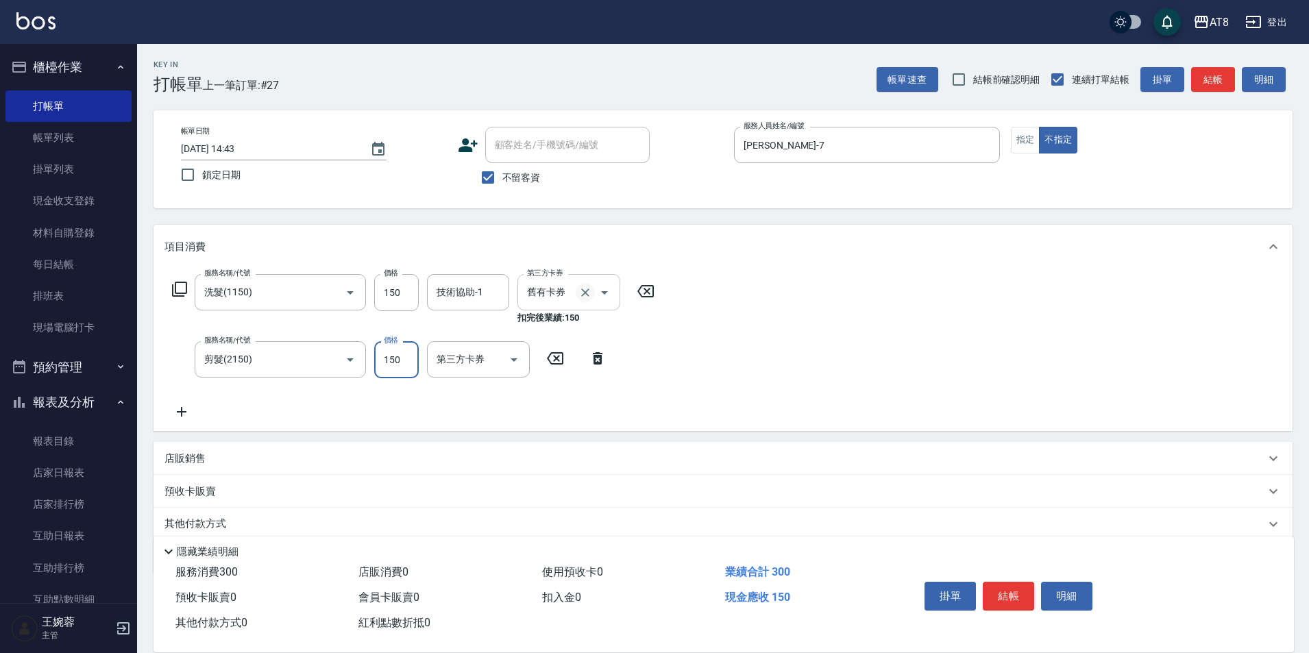
click at [578, 299] on icon "Clear" at bounding box center [585, 293] width 14 height 14
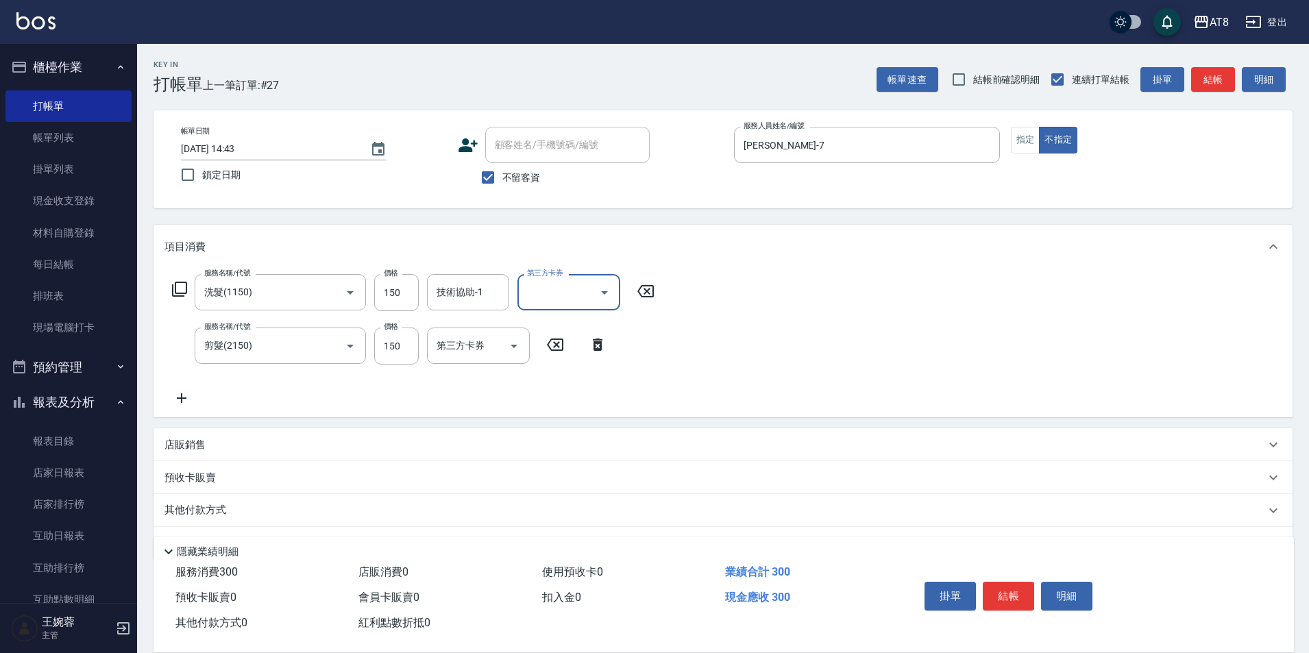
click at [707, 347] on div "服務名稱/代號 洗髮(1150) 服務名稱/代號 價格 150 價格 技術協助-1 技術協助-1 第三方卡券 第三方卡券 服務名稱/代號 剪髮(2150) 服…" at bounding box center [723, 343] width 1139 height 149
click at [1016, 582] on button "結帳" at bounding box center [1008, 596] width 51 height 29
